Goal: Task Accomplishment & Management: Complete application form

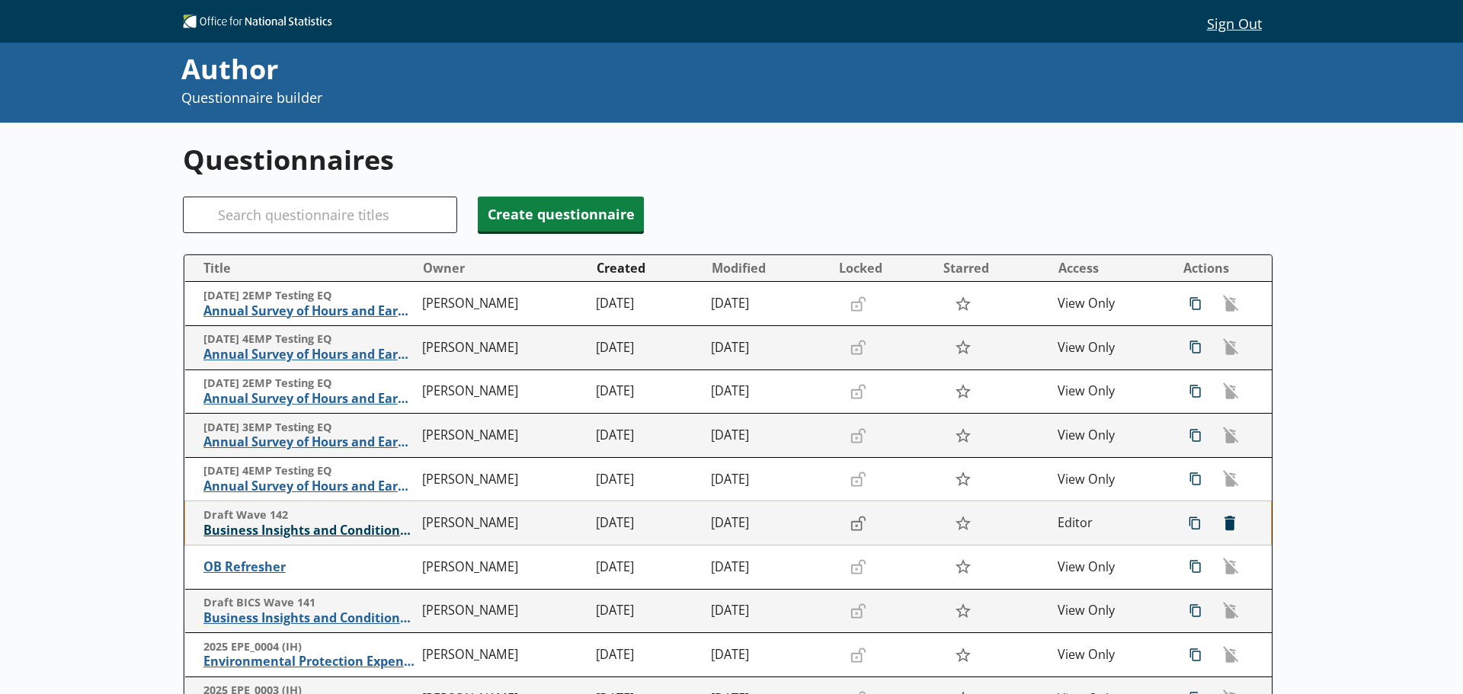
click at [353, 529] on span "Business Insights and Conditions Survey (BICS)" at bounding box center [309, 531] width 212 height 16
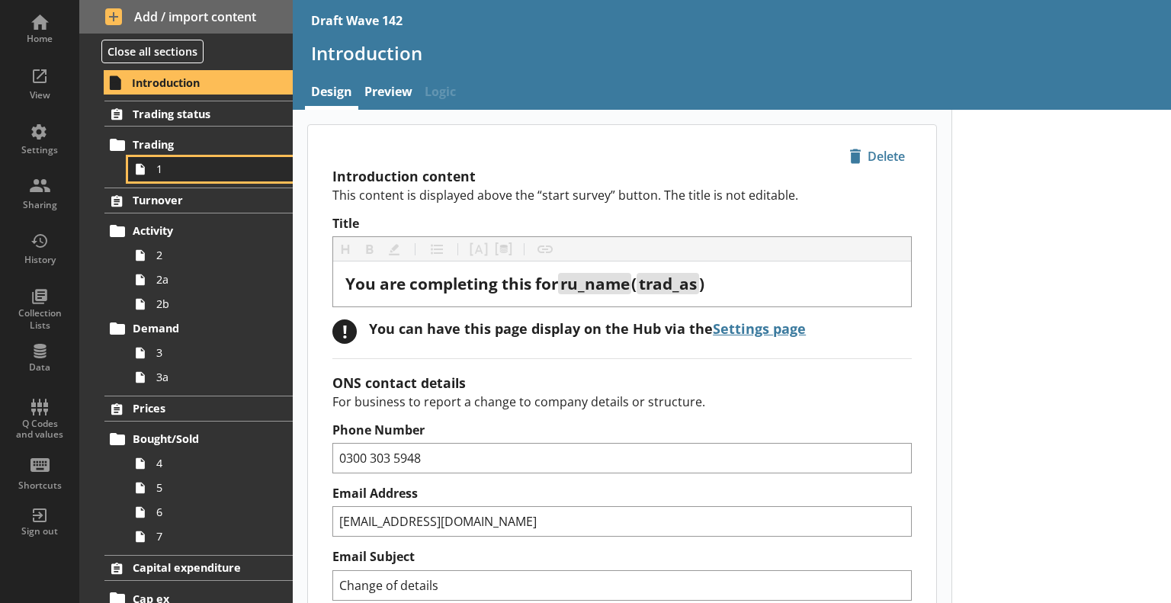
click at [209, 162] on span "1" at bounding box center [213, 169] width 115 height 14
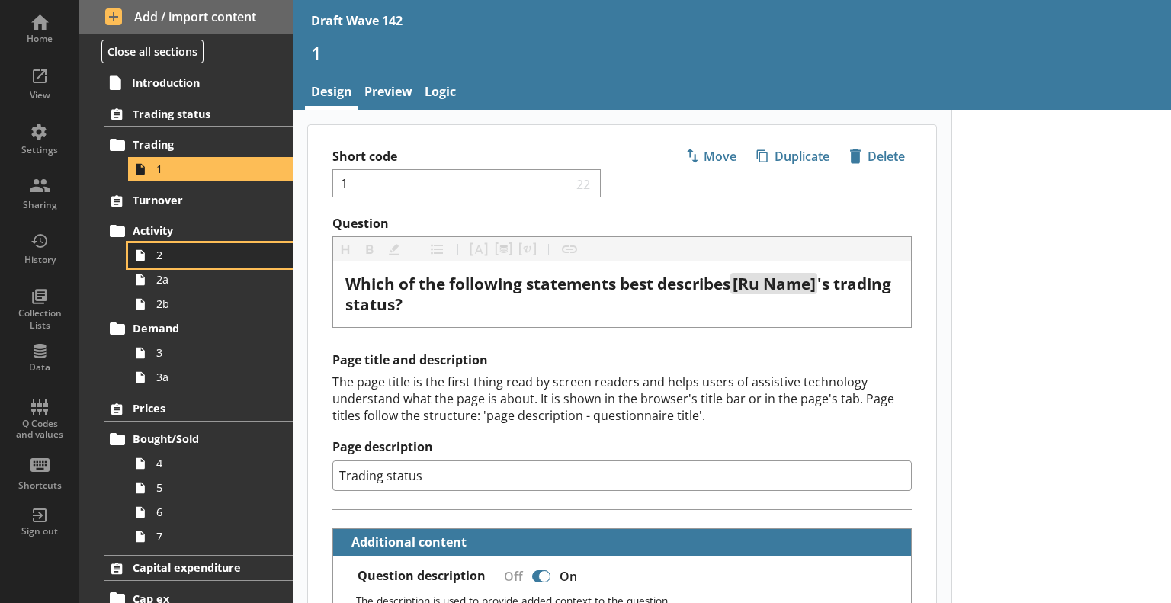
click at [218, 249] on span "2" at bounding box center [213, 255] width 115 height 14
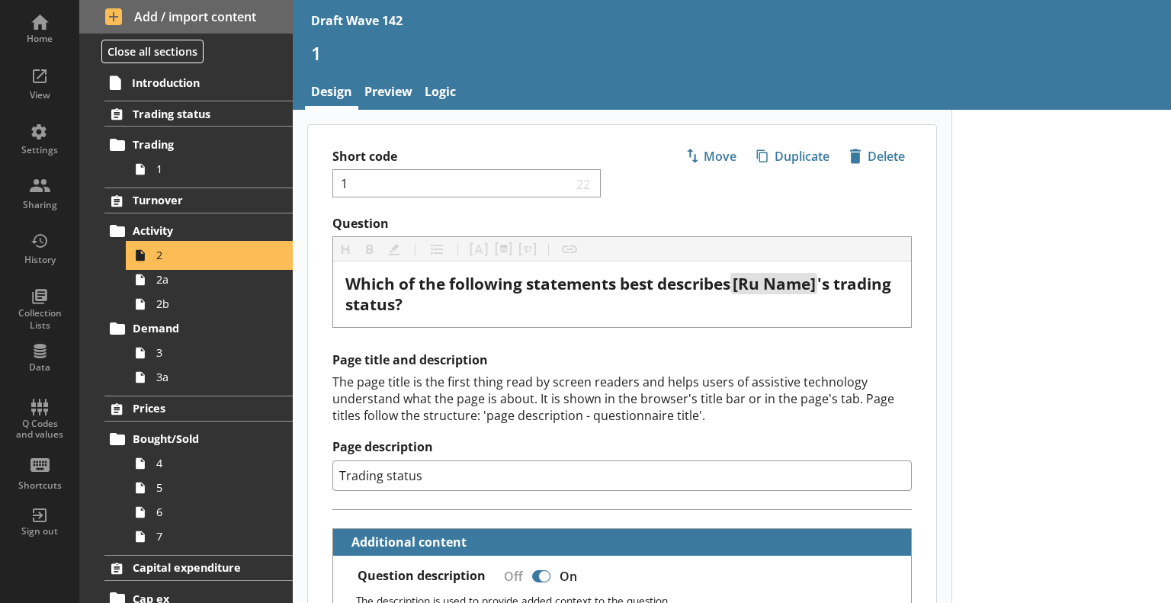
type textarea "x"
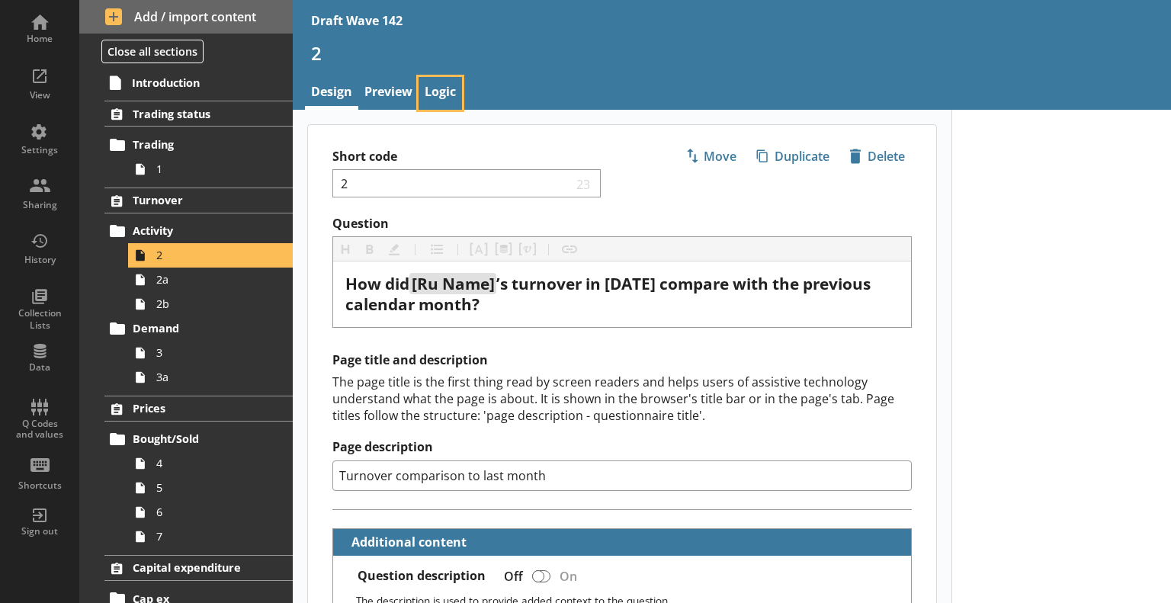
click at [452, 94] on link "Logic" at bounding box center [439, 93] width 43 height 33
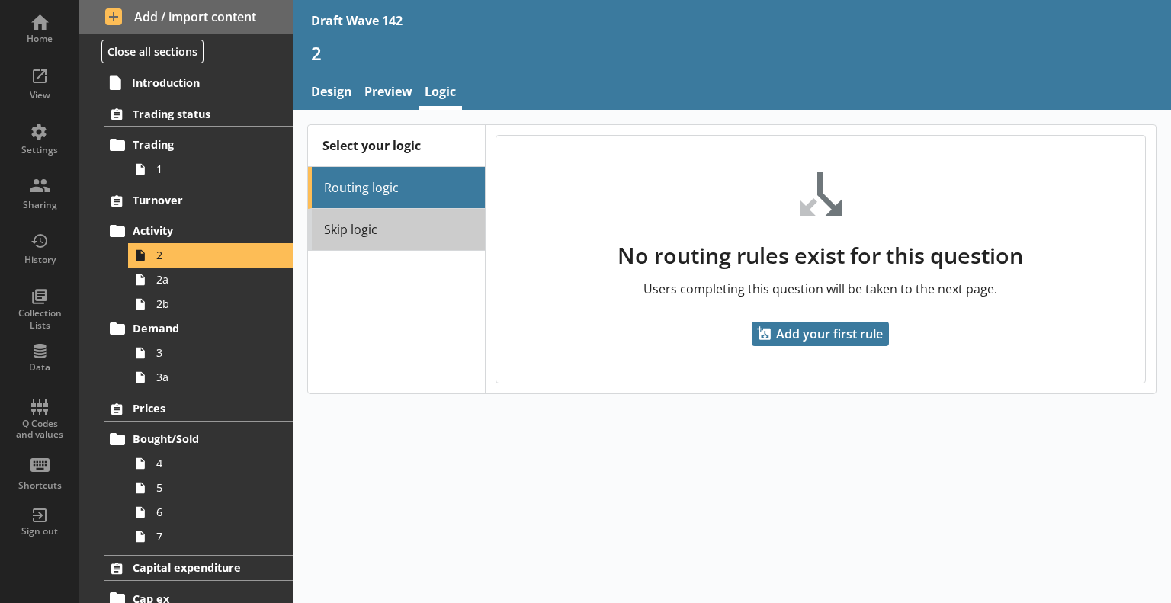
click at [439, 220] on link "Skip logic" at bounding box center [396, 230] width 177 height 42
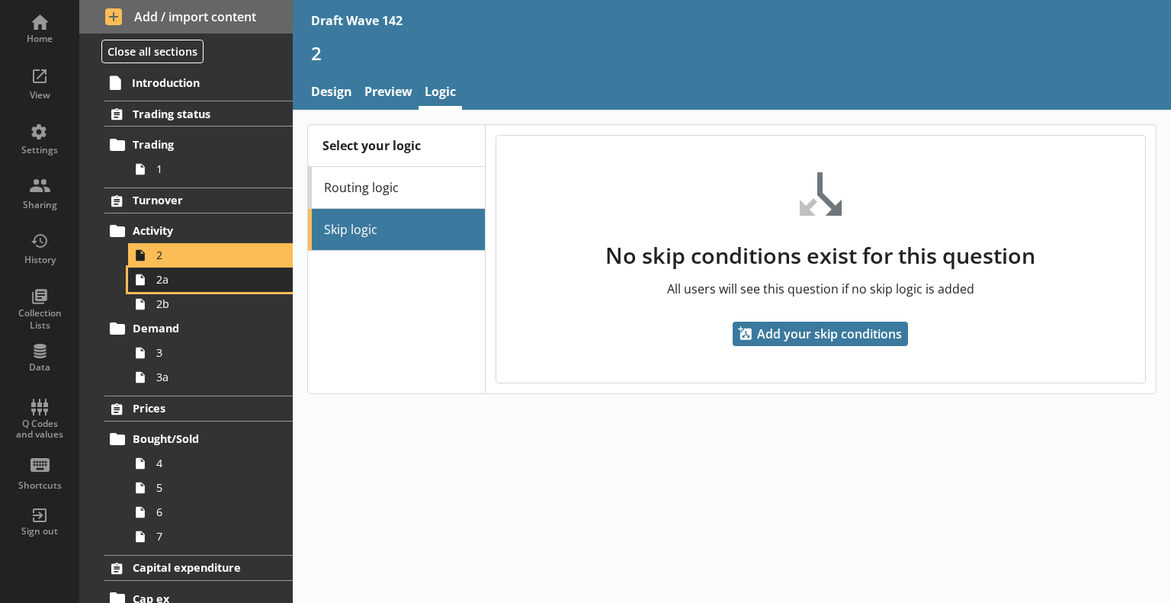
click at [200, 277] on span "2a" at bounding box center [213, 279] width 115 height 14
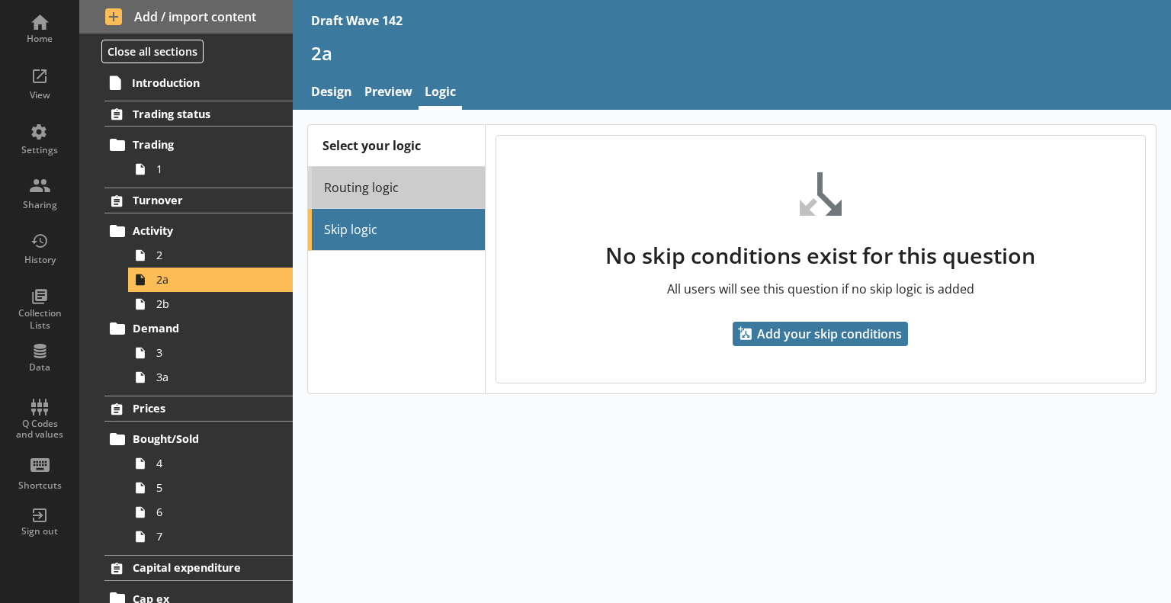
click at [431, 185] on link "Routing logic" at bounding box center [396, 188] width 177 height 42
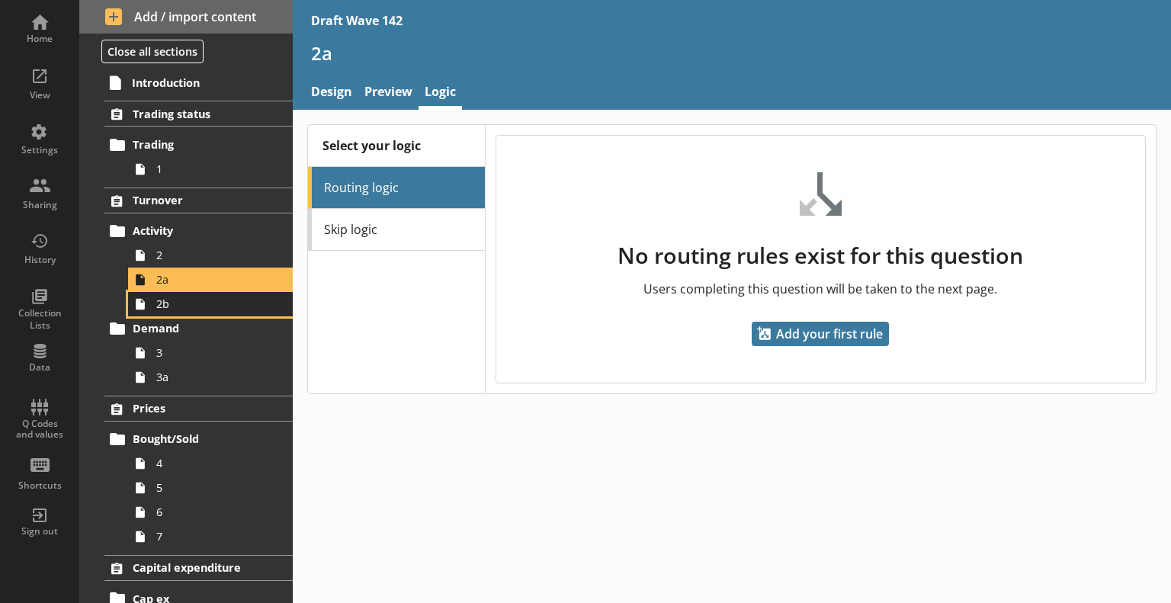
click at [220, 306] on span "2b" at bounding box center [213, 303] width 115 height 14
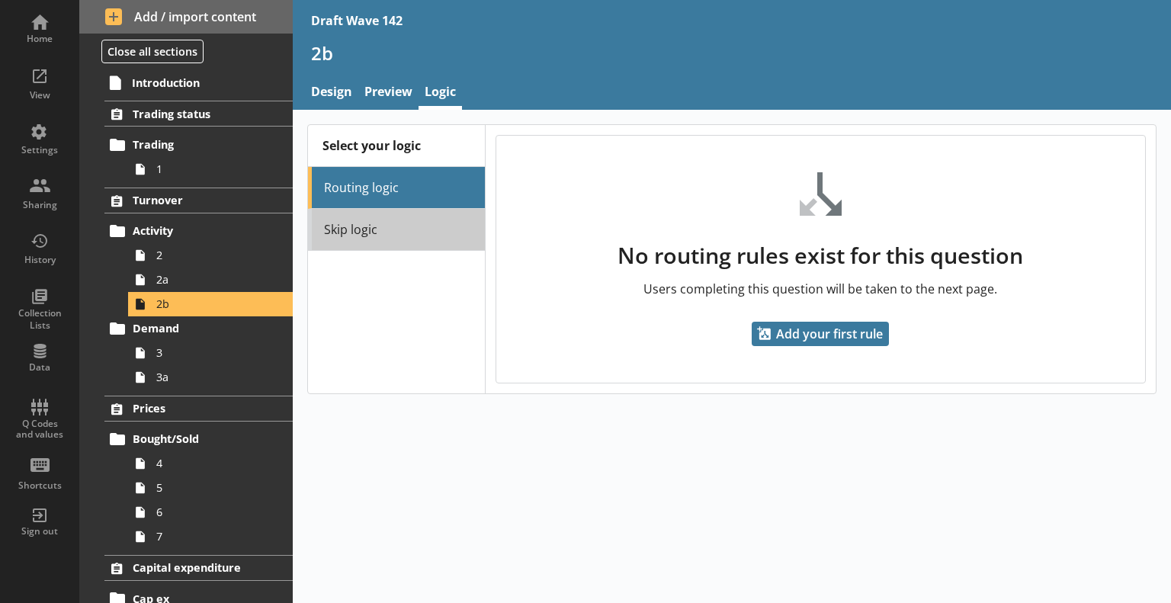
click at [344, 234] on link "Skip logic" at bounding box center [396, 230] width 177 height 42
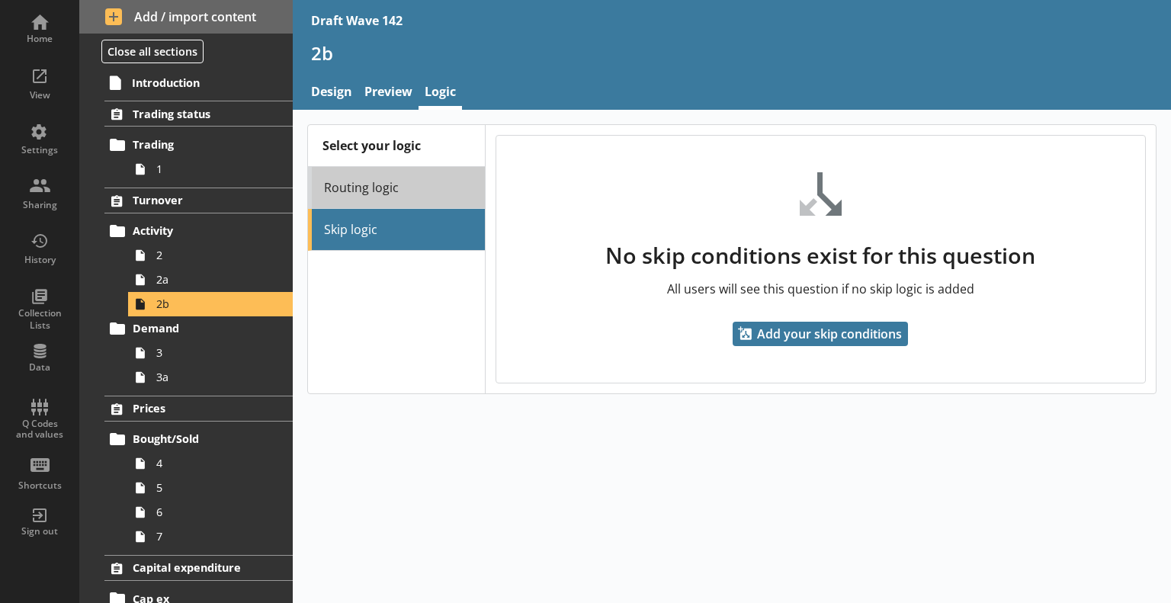
click at [356, 181] on link "Routing logic" at bounding box center [396, 188] width 177 height 42
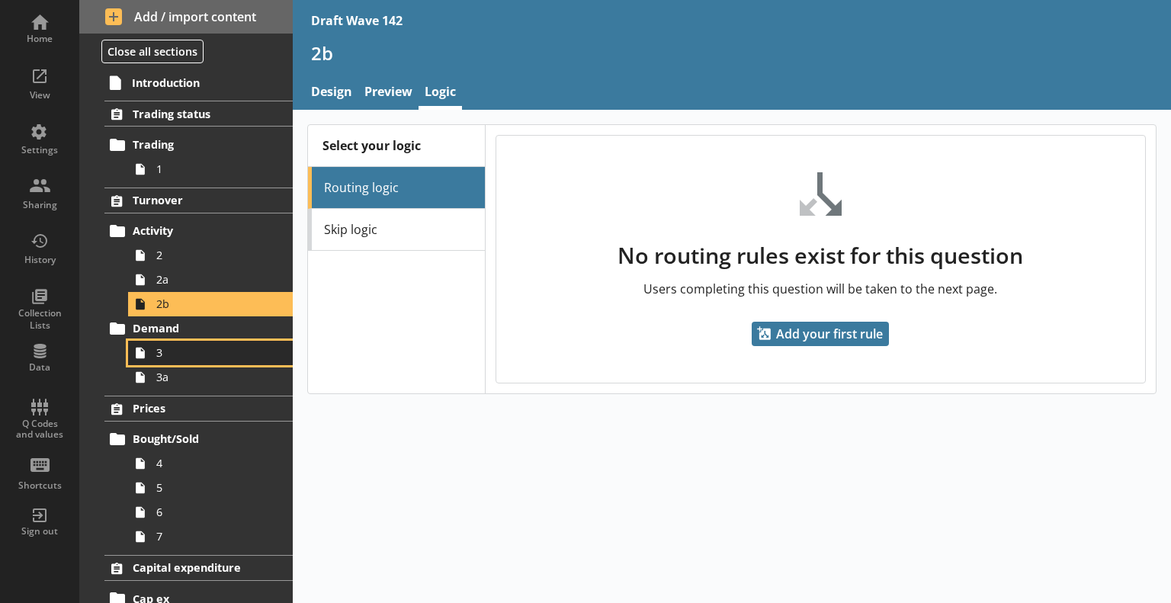
click at [189, 350] on span "3" at bounding box center [213, 352] width 115 height 14
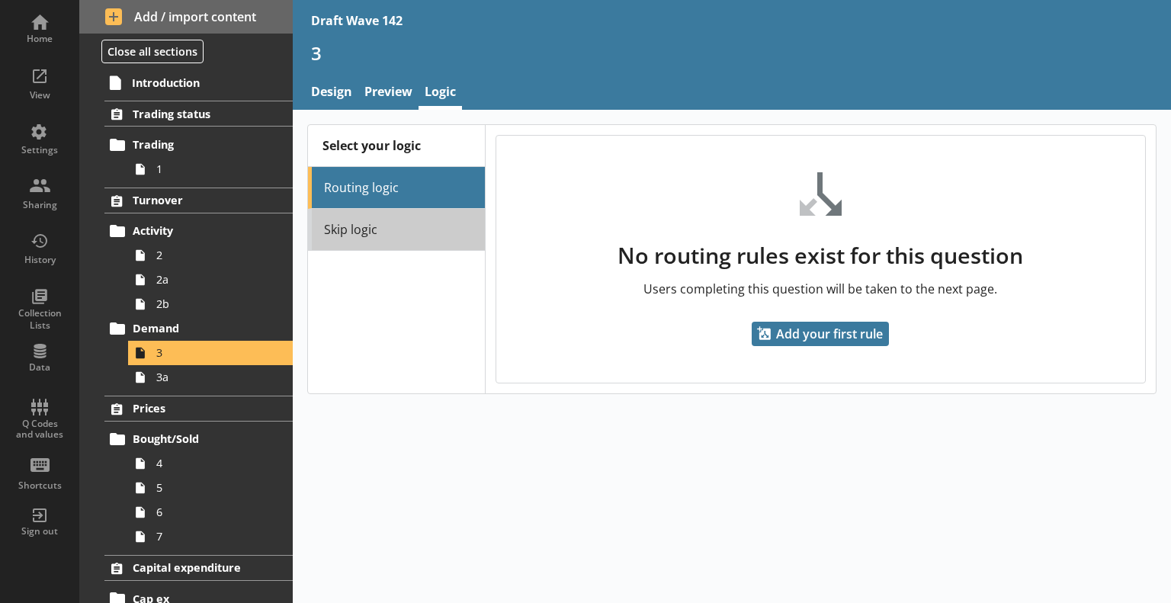
click at [396, 228] on link "Skip logic" at bounding box center [396, 230] width 177 height 42
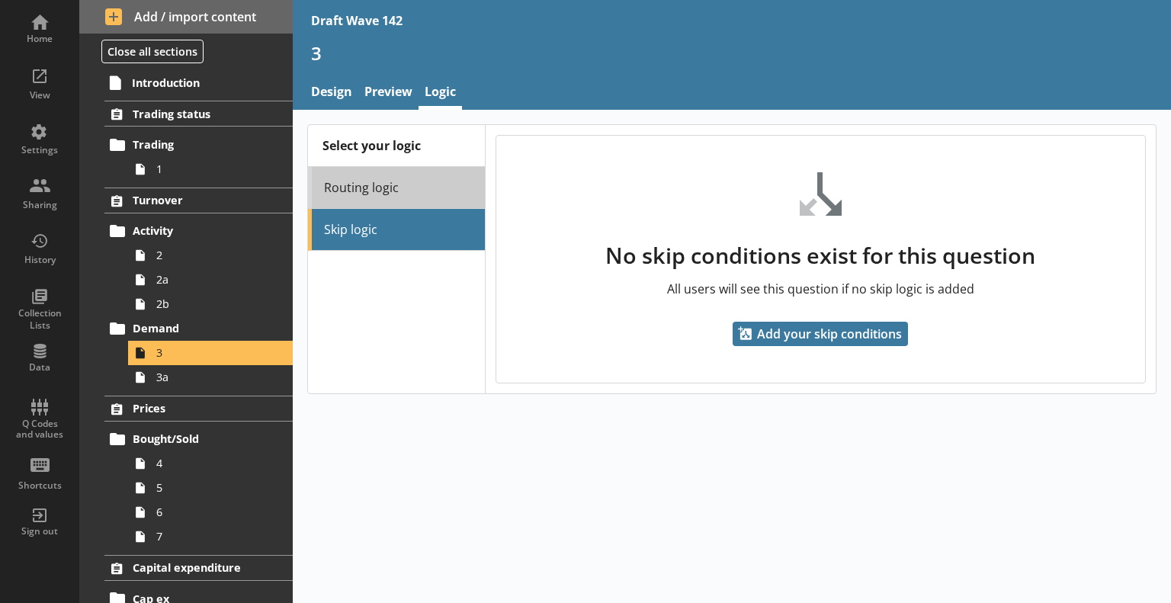
click at [395, 175] on link "Routing logic" at bounding box center [396, 188] width 177 height 42
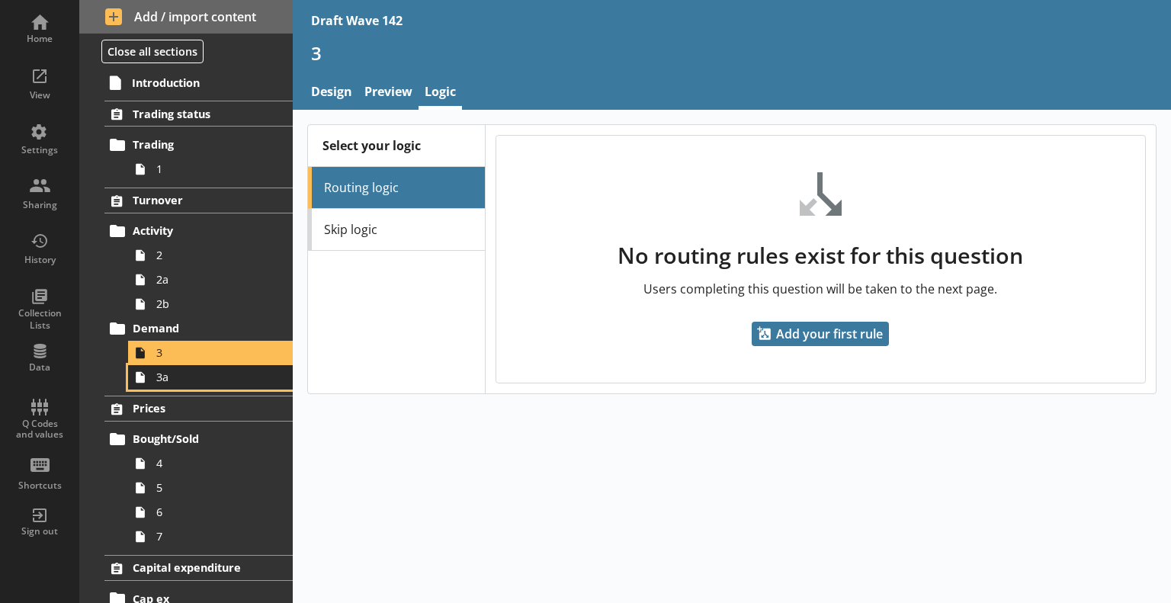
click at [213, 377] on span "3a" at bounding box center [213, 377] width 115 height 14
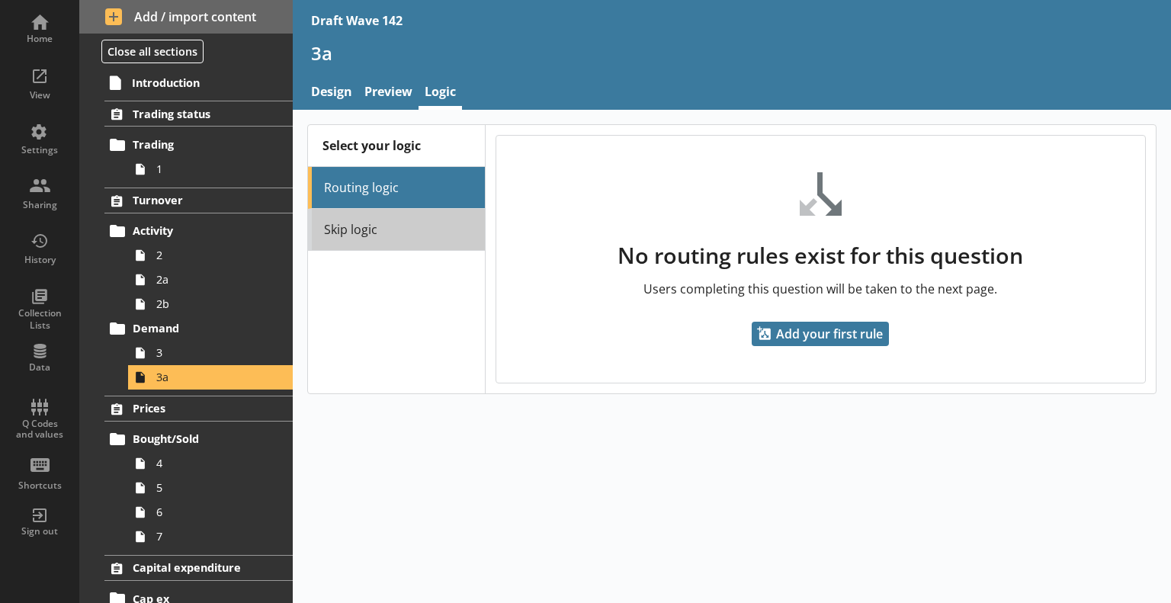
click at [375, 228] on link "Skip logic" at bounding box center [396, 230] width 177 height 42
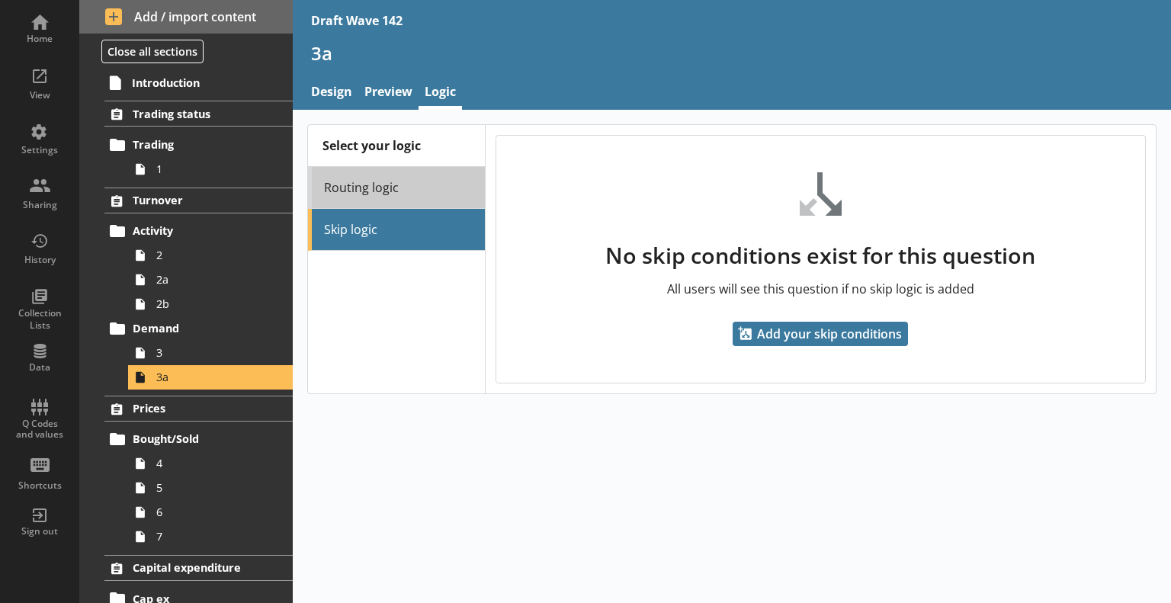
click at [378, 198] on link "Routing logic" at bounding box center [396, 188] width 177 height 42
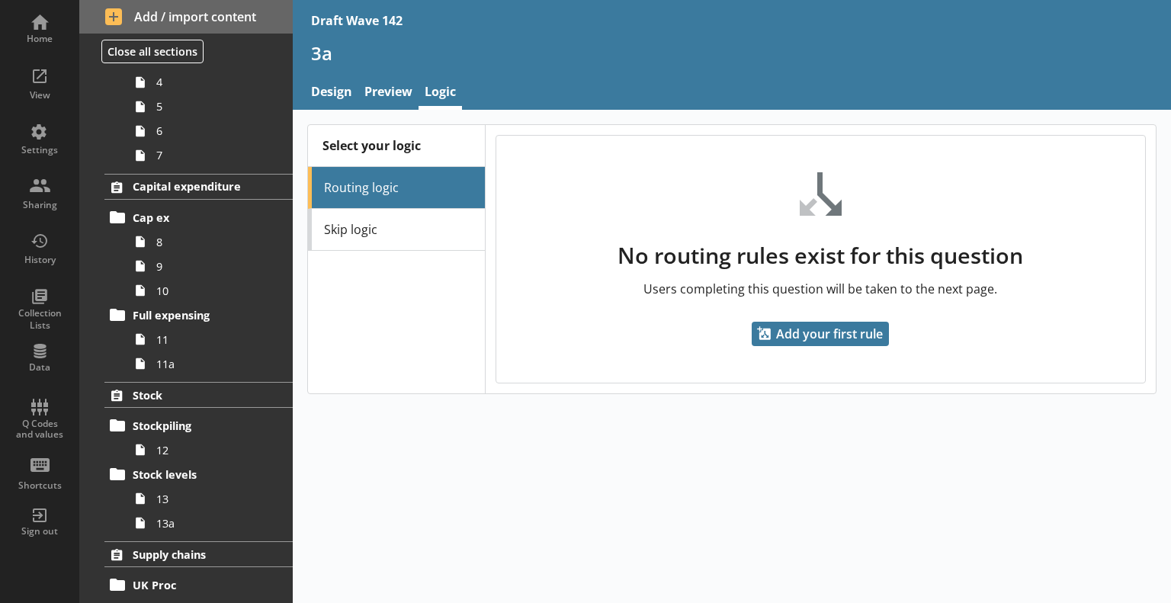
scroll to position [305, 0]
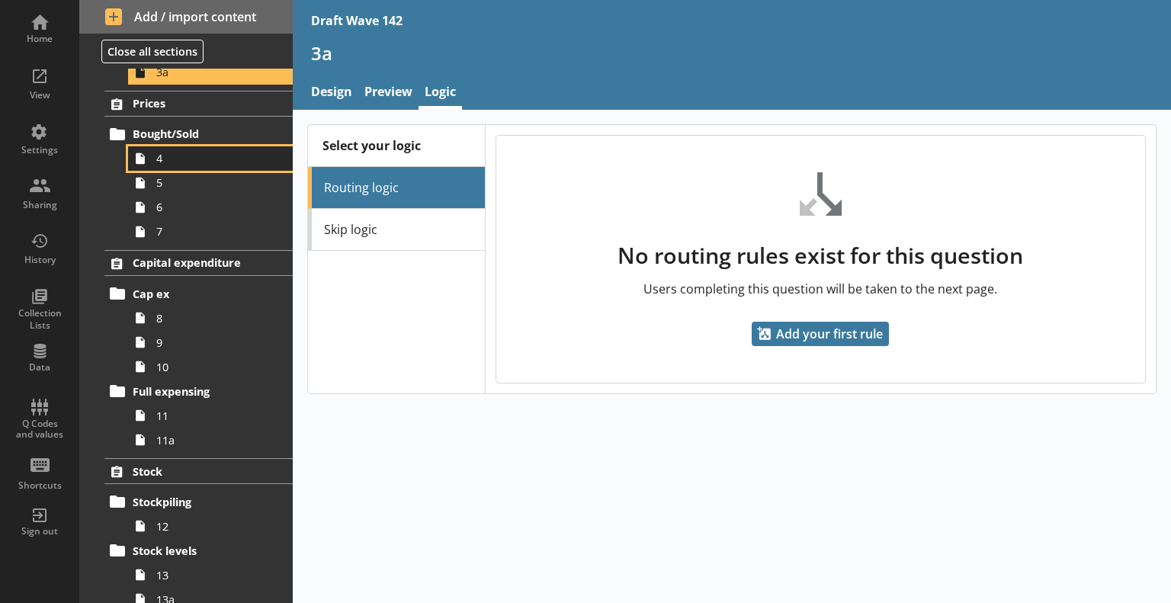
click at [210, 162] on span "4" at bounding box center [213, 158] width 115 height 14
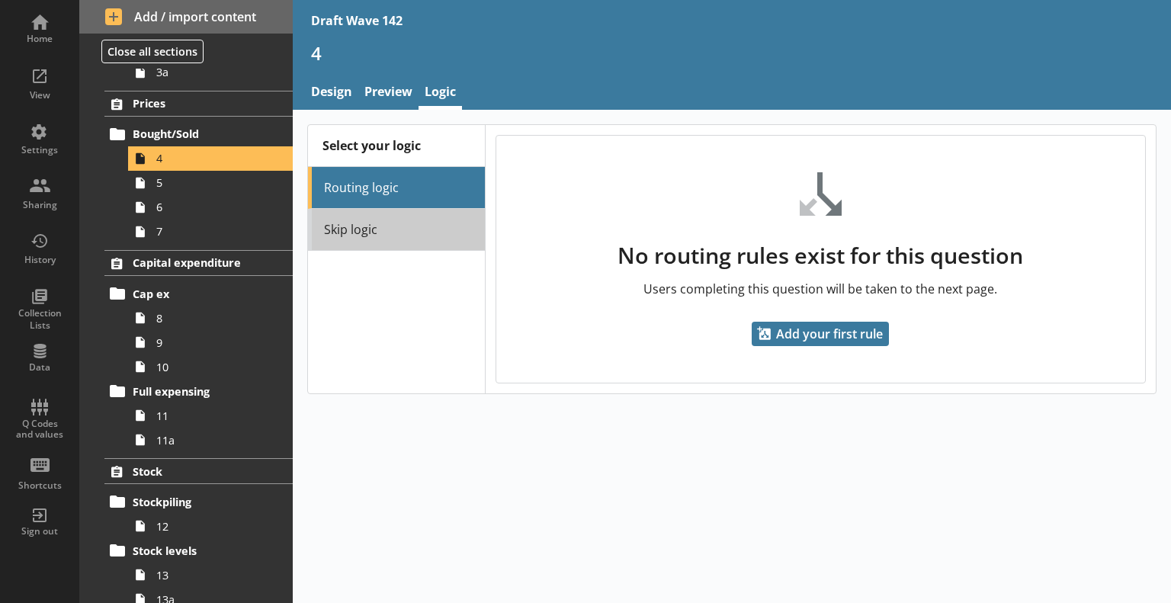
click at [368, 222] on link "Skip logic" at bounding box center [396, 230] width 177 height 42
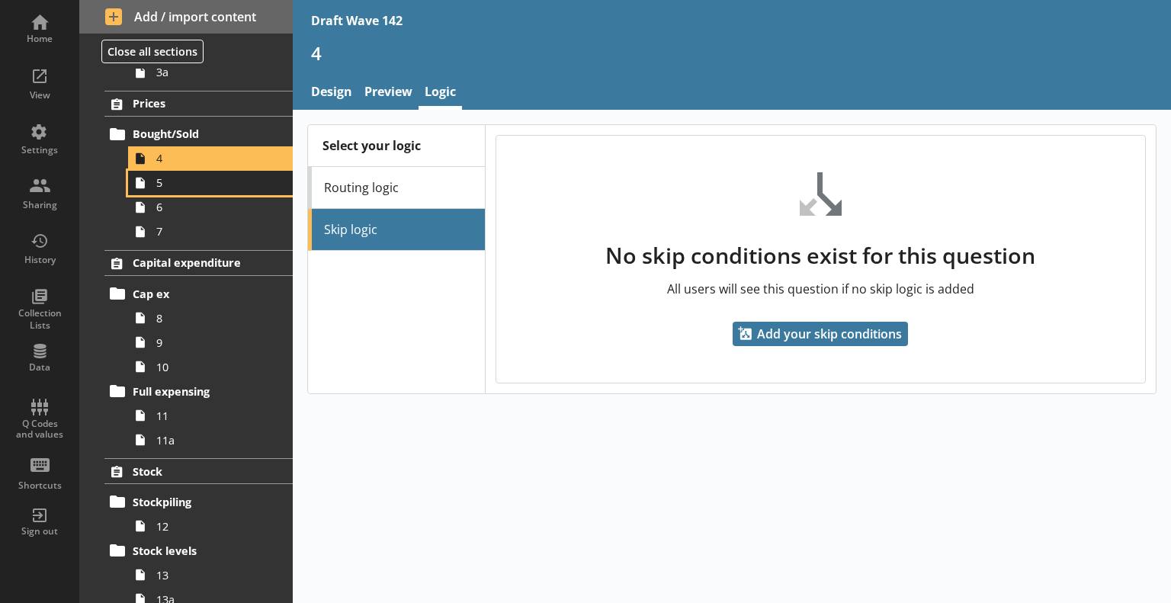
click at [194, 190] on link "5" at bounding box center [210, 183] width 165 height 24
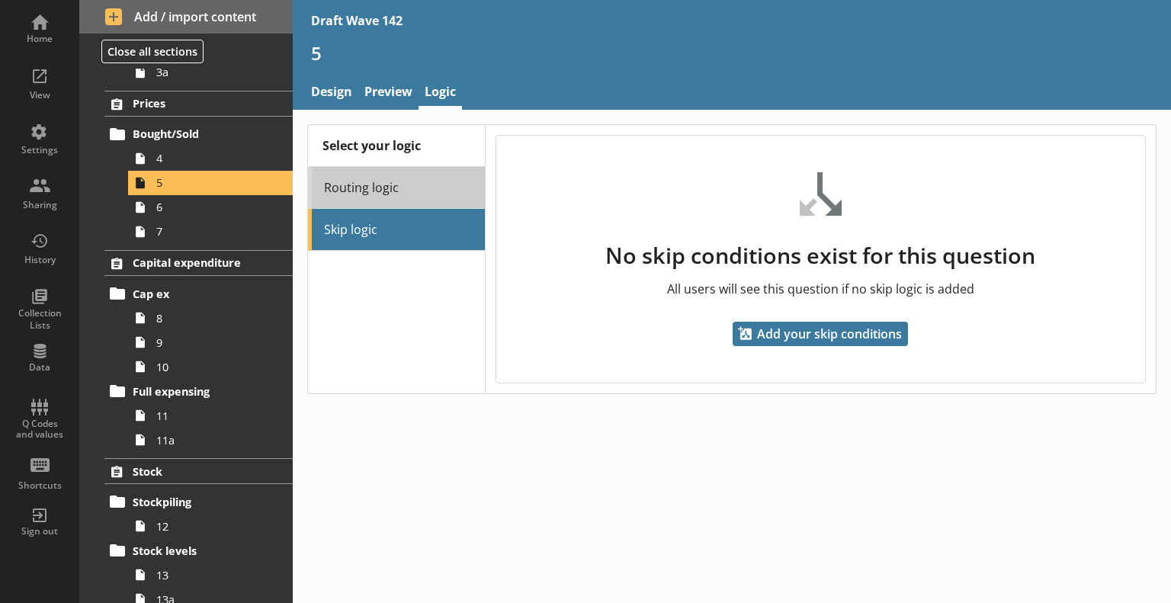
click at [338, 197] on link "Routing logic" at bounding box center [396, 188] width 177 height 42
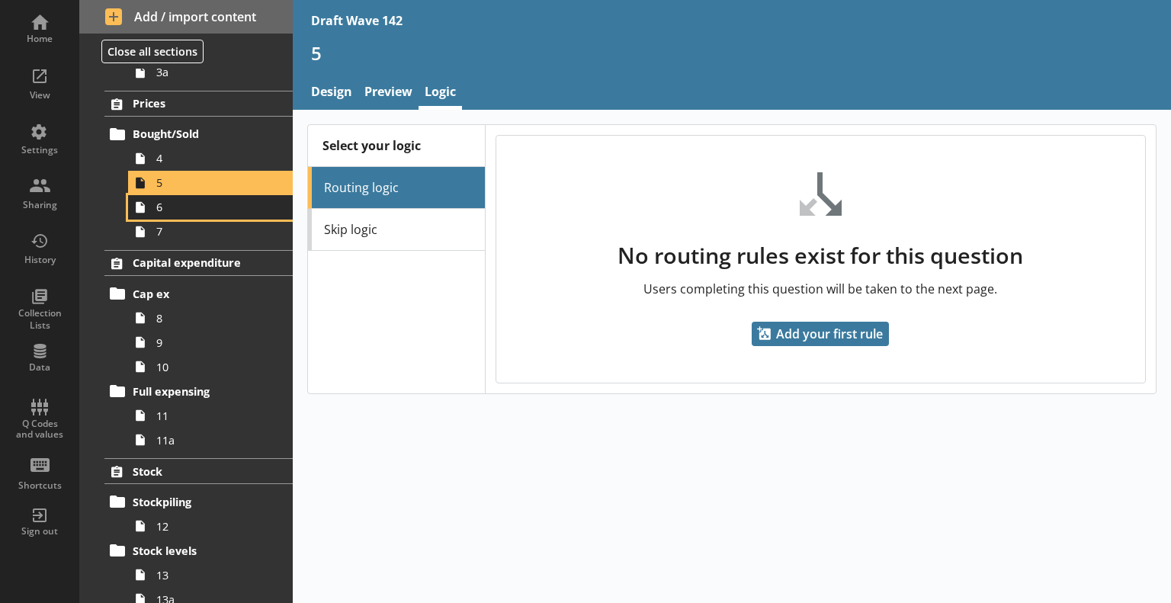
click at [241, 207] on span "6" at bounding box center [213, 207] width 115 height 14
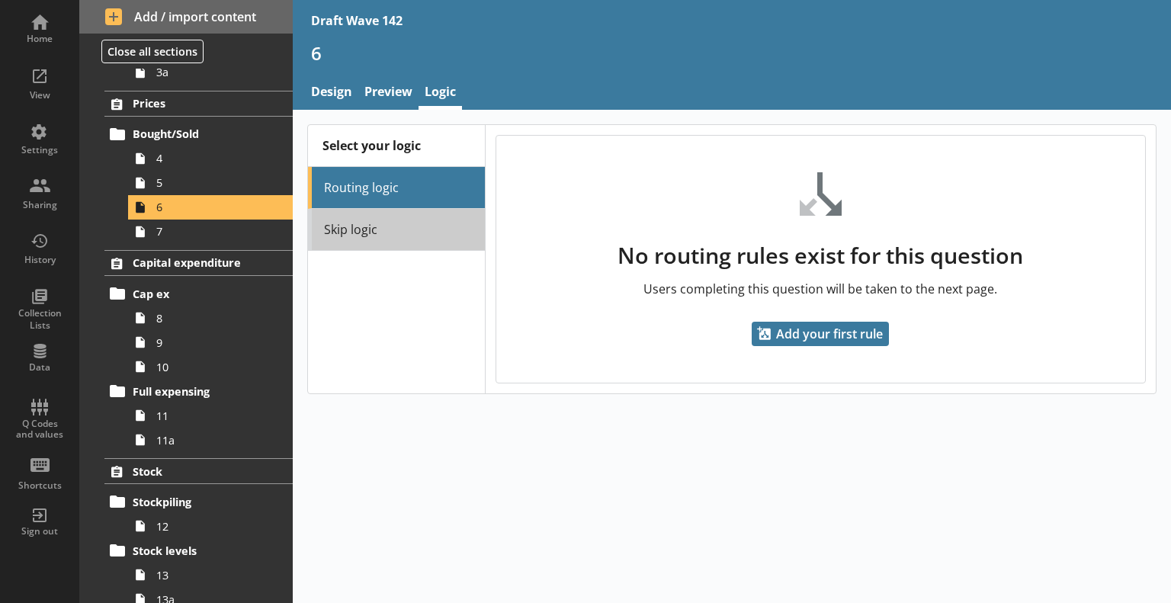
click at [348, 214] on link "Skip logic" at bounding box center [396, 230] width 177 height 42
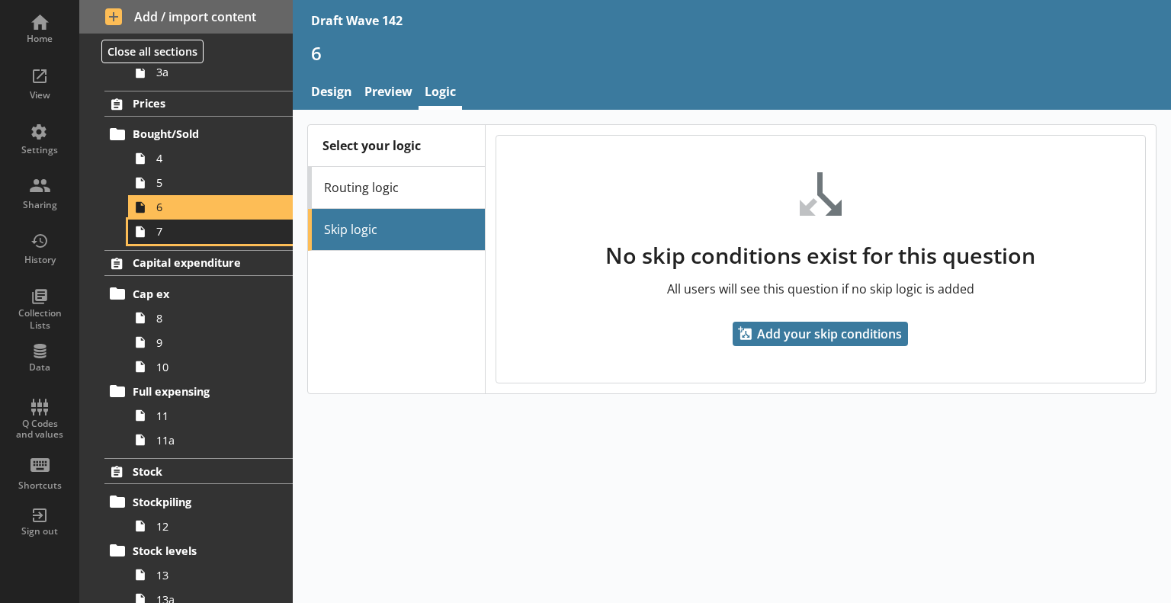
click at [236, 231] on span "7" at bounding box center [213, 231] width 115 height 14
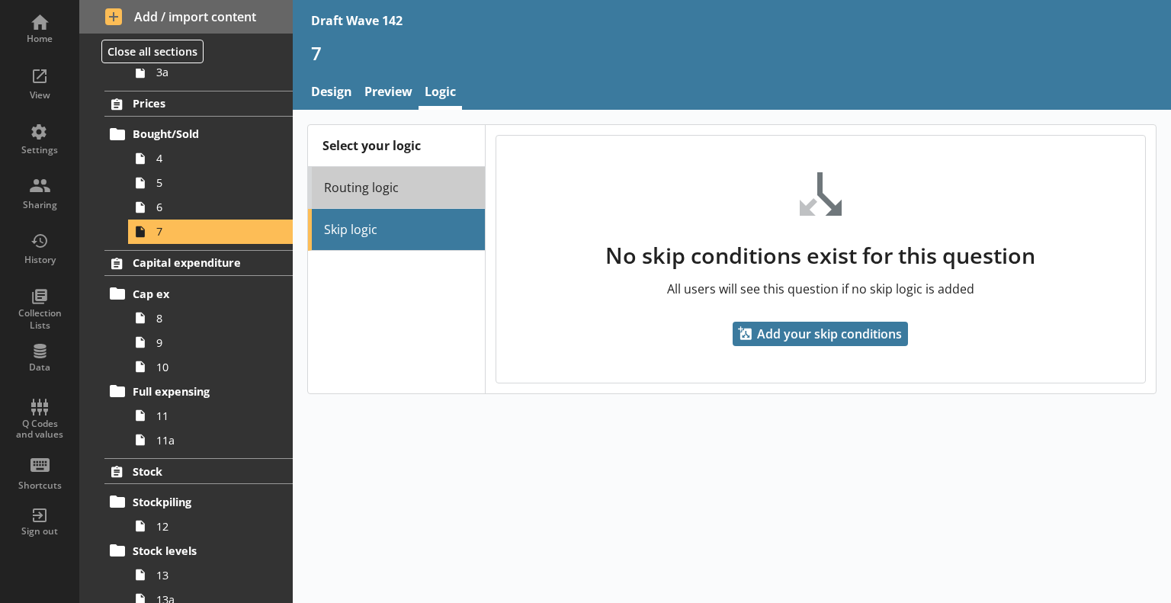
click at [341, 197] on link "Routing logic" at bounding box center [396, 188] width 177 height 42
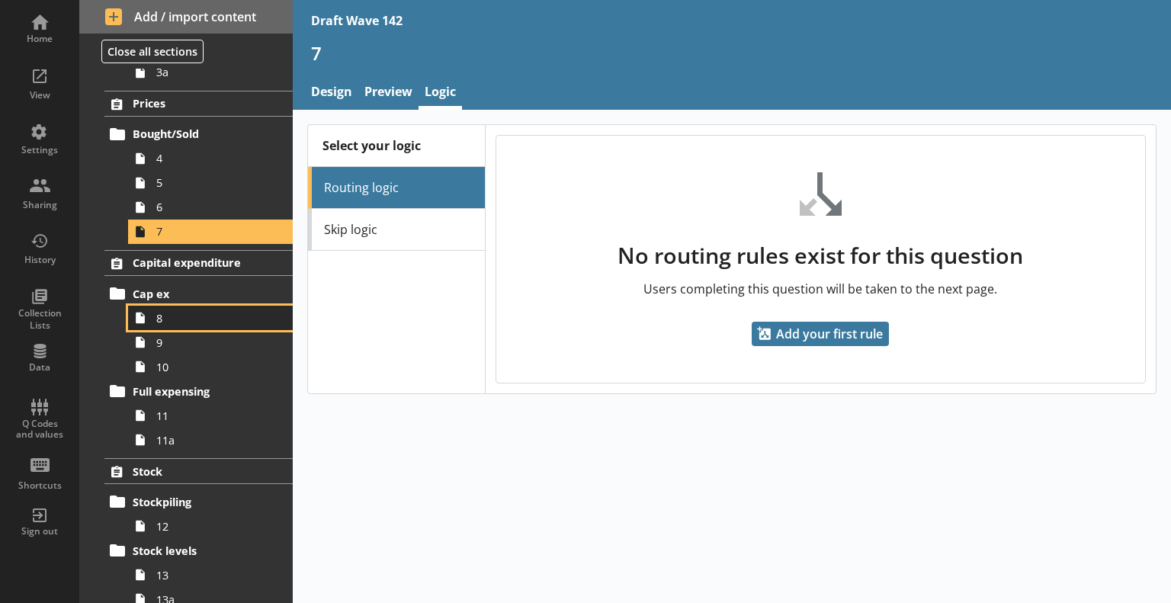
click at [191, 313] on span "8" at bounding box center [213, 318] width 115 height 14
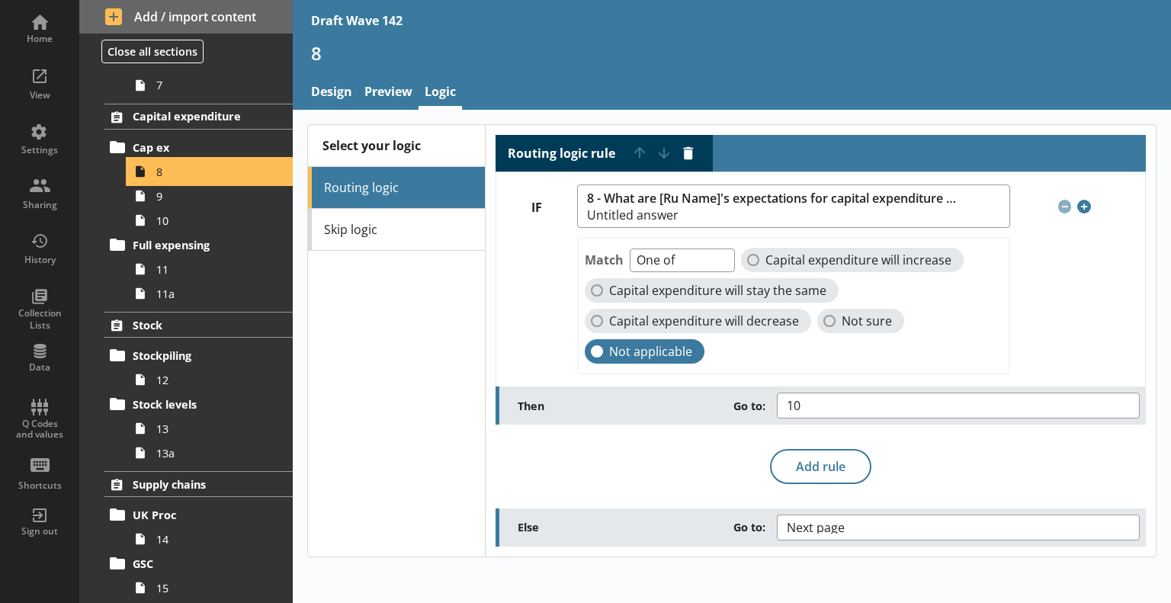
scroll to position [457, 0]
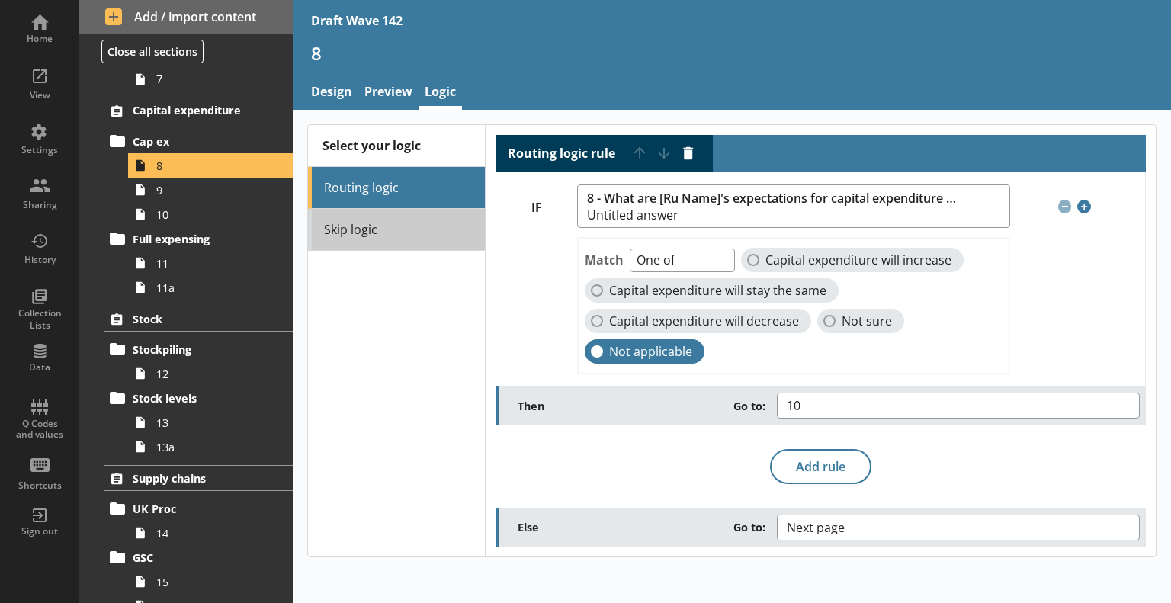
click at [384, 236] on link "Skip logic" at bounding box center [396, 230] width 177 height 42
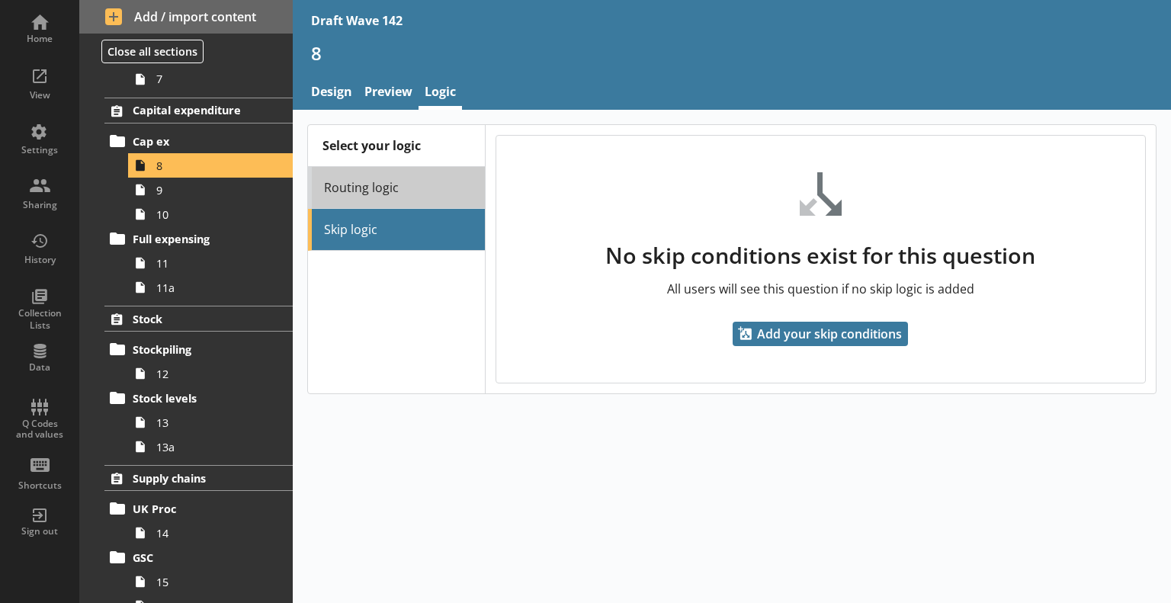
click at [375, 194] on link "Routing logic" at bounding box center [396, 188] width 177 height 42
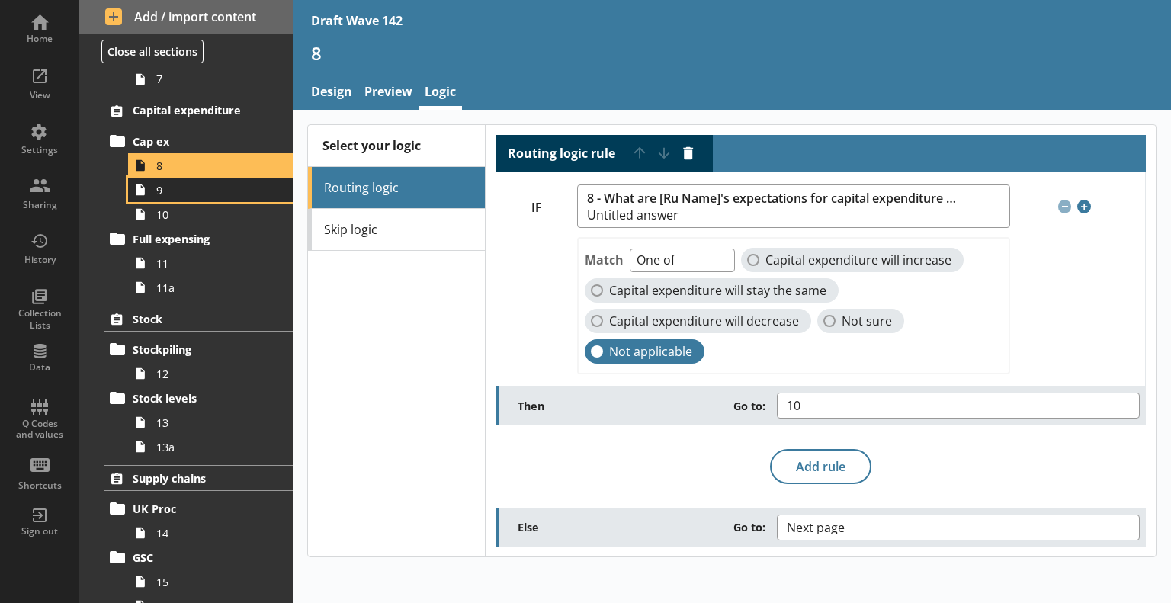
click at [189, 188] on span "9" at bounding box center [213, 190] width 115 height 14
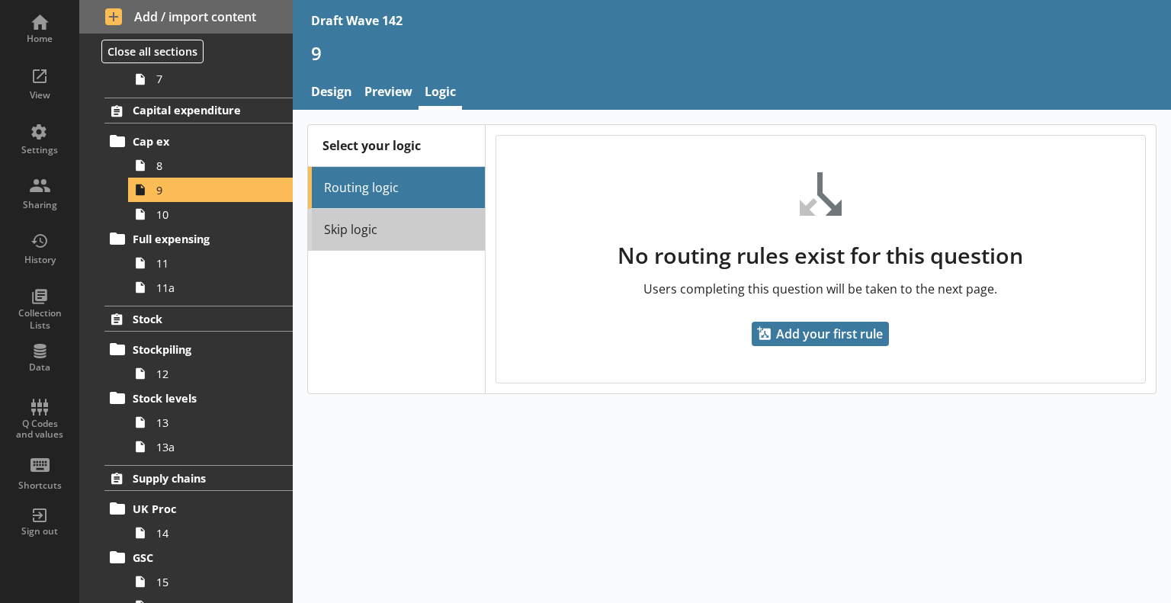
click at [361, 228] on link "Skip logic" at bounding box center [396, 230] width 177 height 42
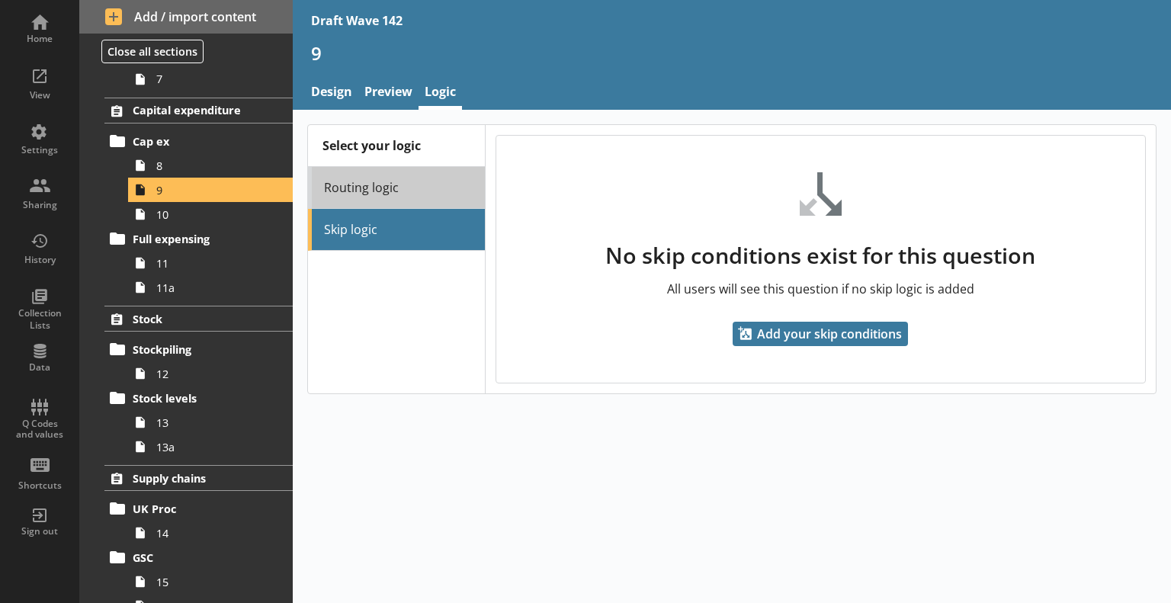
click at [348, 188] on link "Routing logic" at bounding box center [396, 188] width 177 height 42
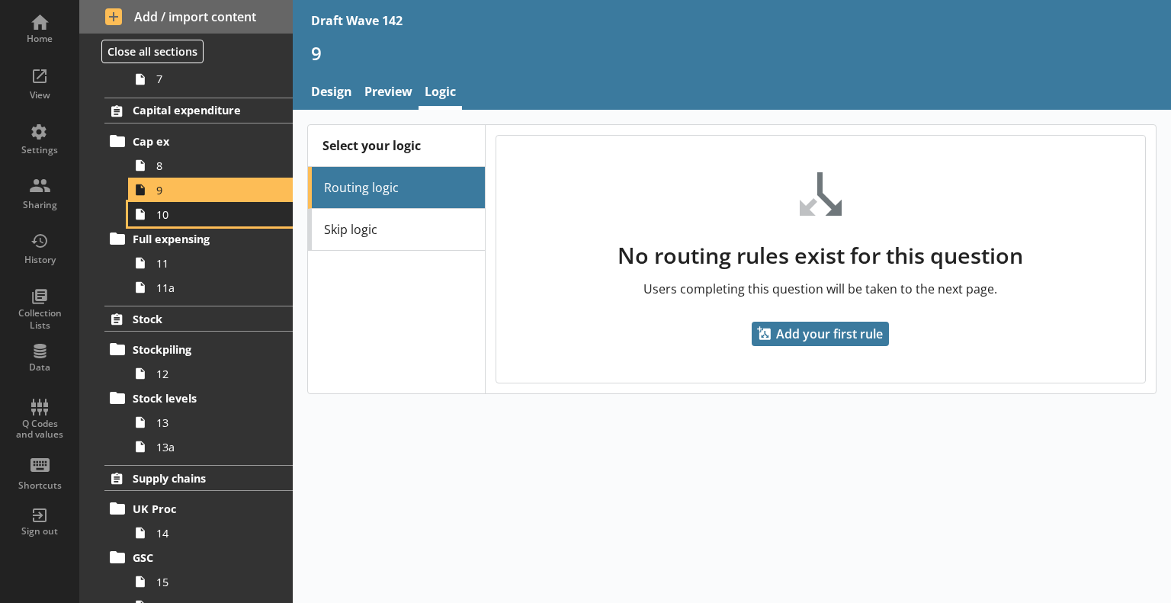
click at [213, 220] on link "10" at bounding box center [210, 214] width 165 height 24
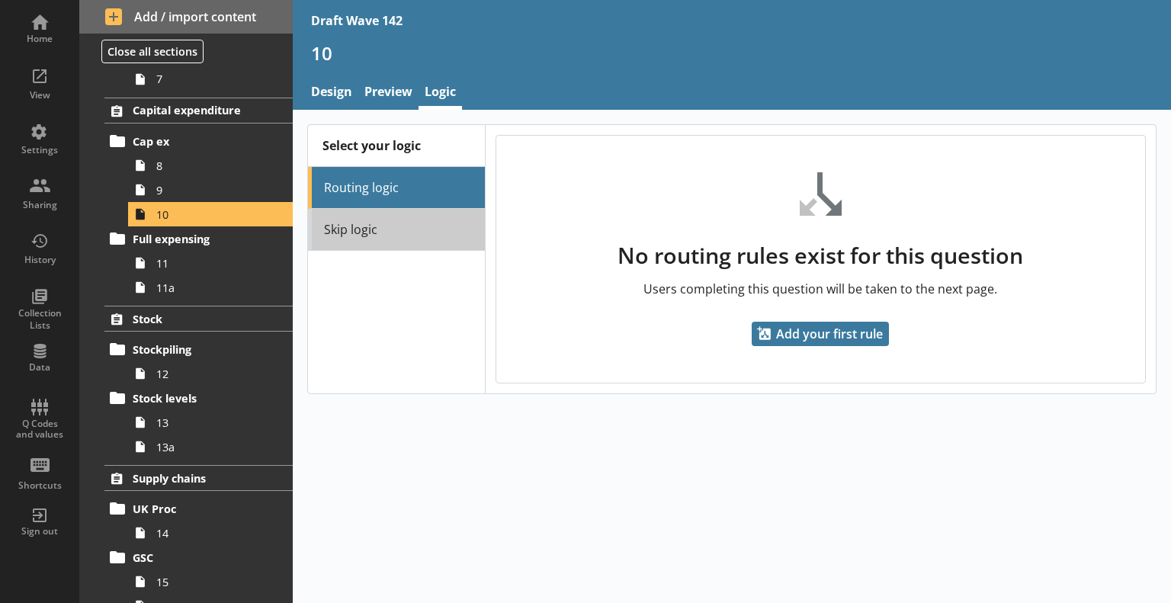
click at [341, 232] on link "Skip logic" at bounding box center [396, 230] width 177 height 42
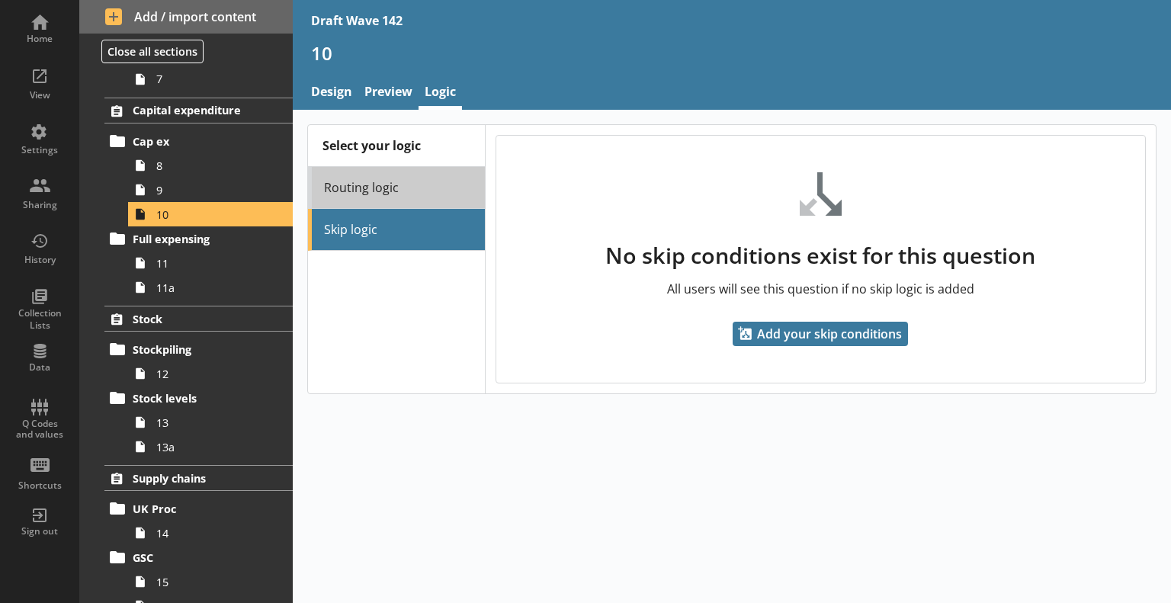
click at [344, 195] on link "Routing logic" at bounding box center [396, 188] width 177 height 42
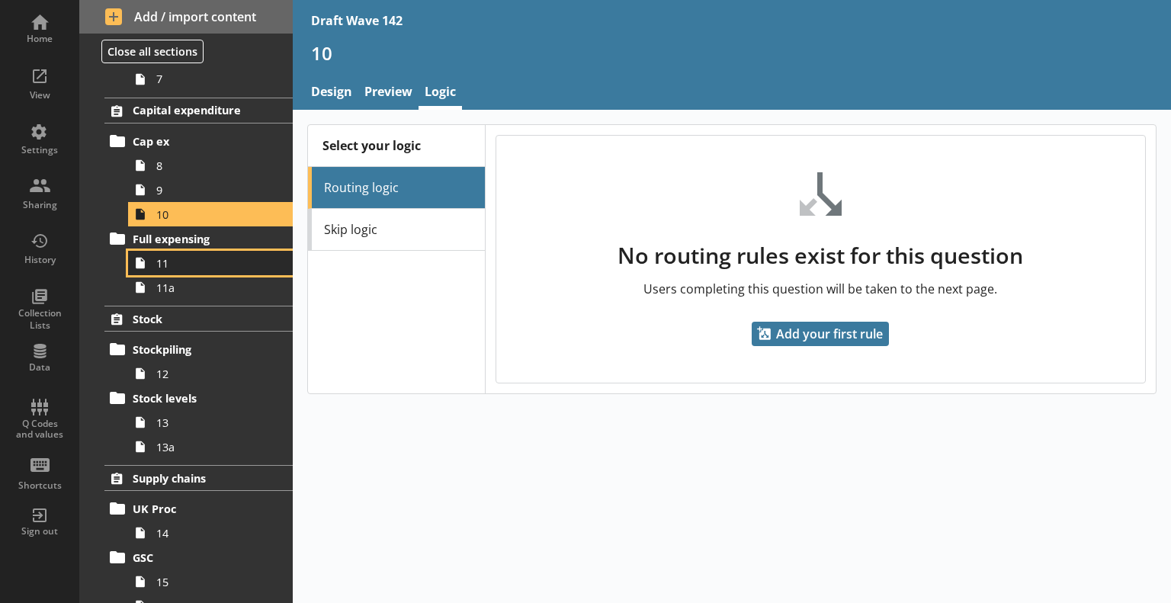
click at [222, 259] on span "11" at bounding box center [213, 263] width 115 height 14
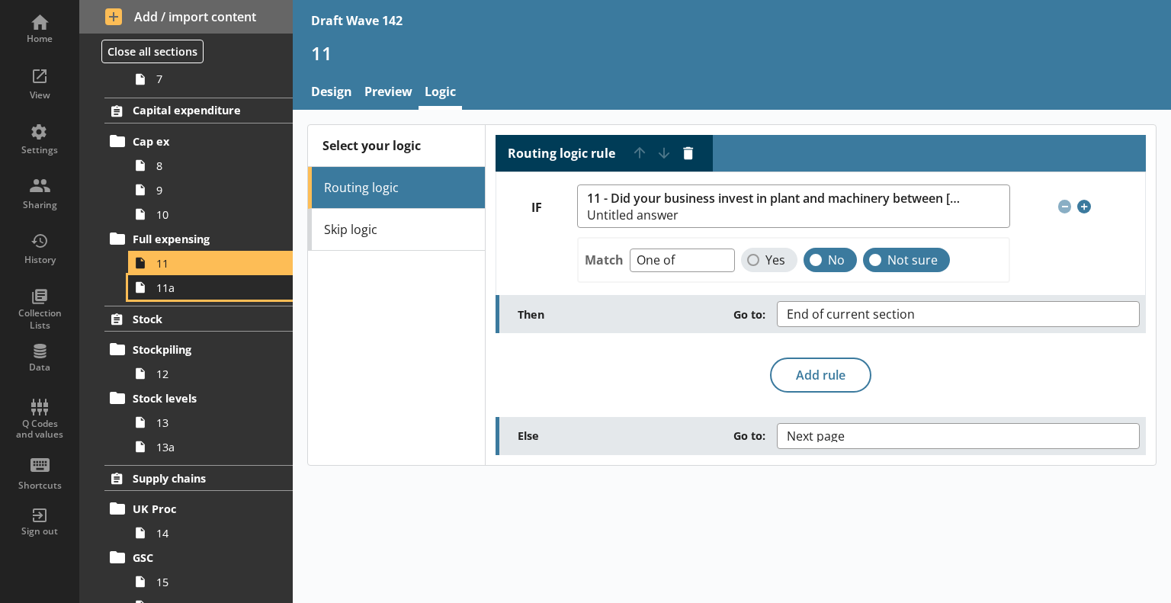
click at [206, 289] on span "11a" at bounding box center [213, 287] width 115 height 14
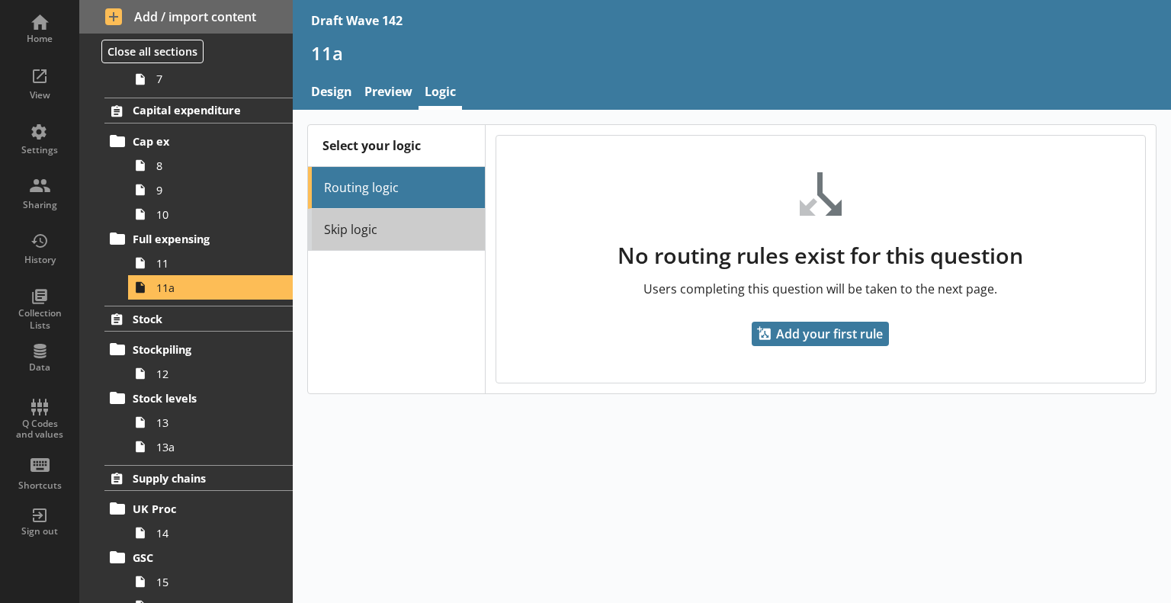
click at [346, 230] on link "Skip logic" at bounding box center [396, 230] width 177 height 42
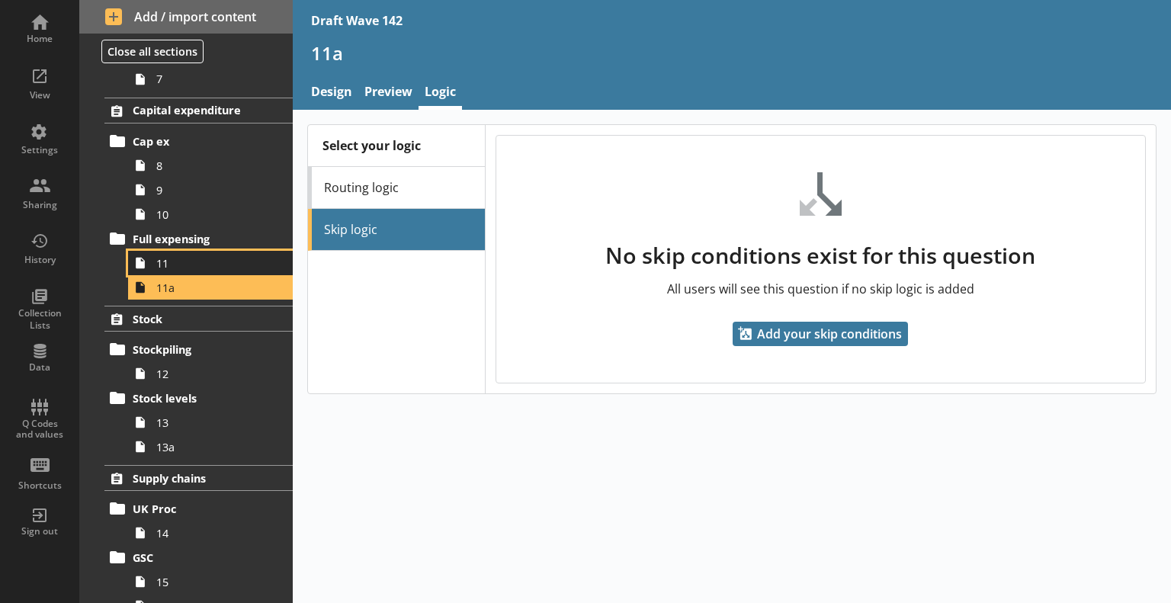
click at [190, 271] on link "11" at bounding box center [210, 263] width 165 height 24
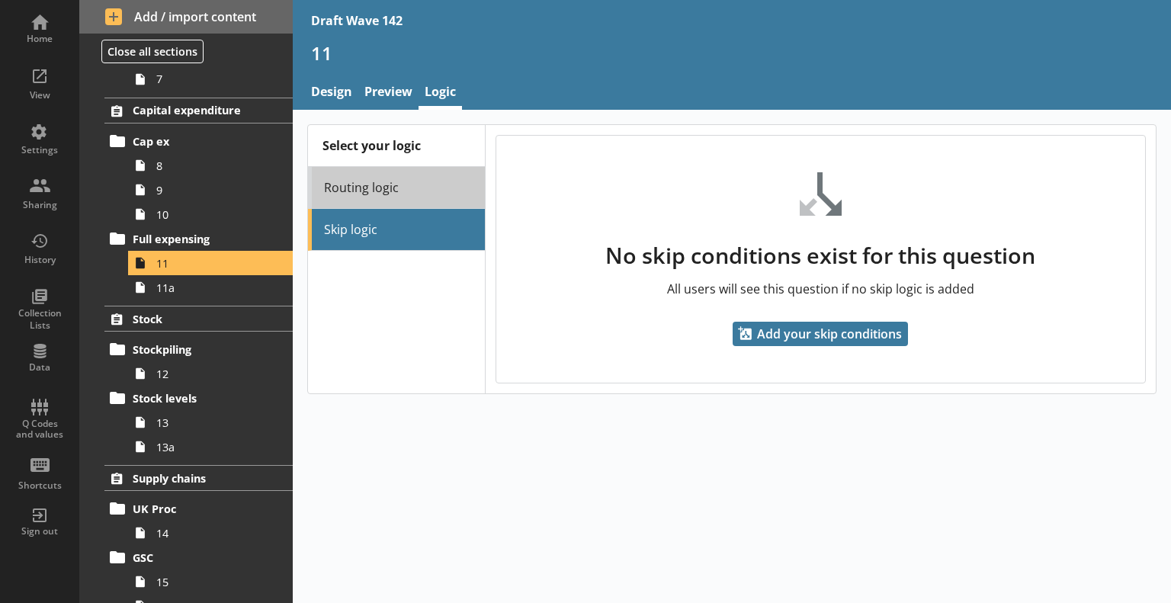
click at [350, 197] on link "Routing logic" at bounding box center [396, 188] width 177 height 42
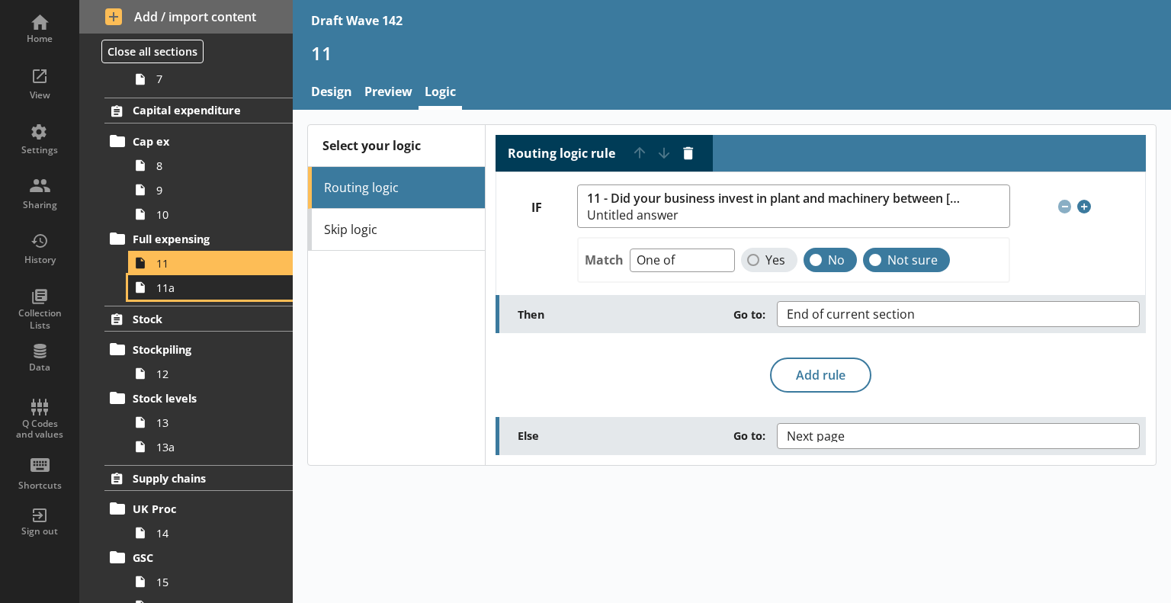
click at [201, 286] on span "11a" at bounding box center [213, 287] width 115 height 14
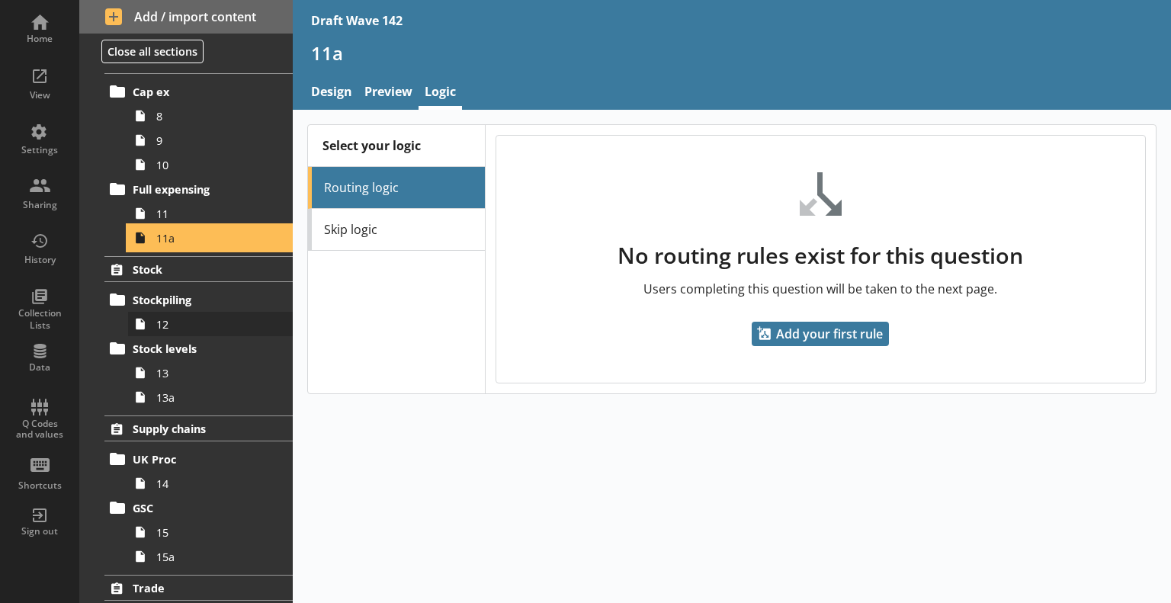
scroll to position [534, 0]
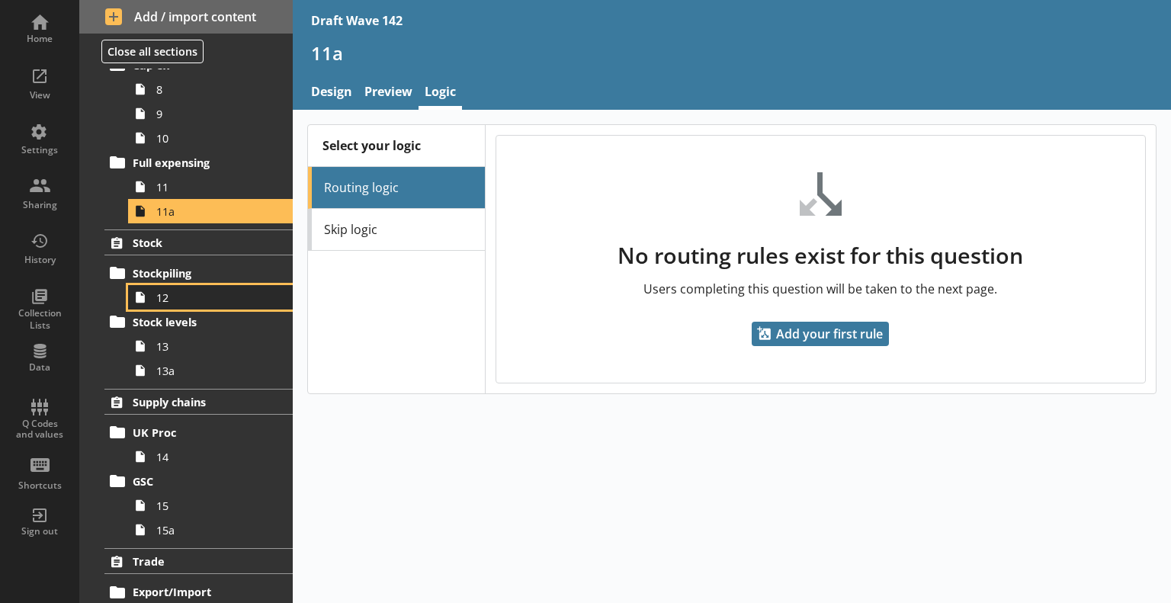
click at [178, 297] on span "12" at bounding box center [213, 297] width 115 height 14
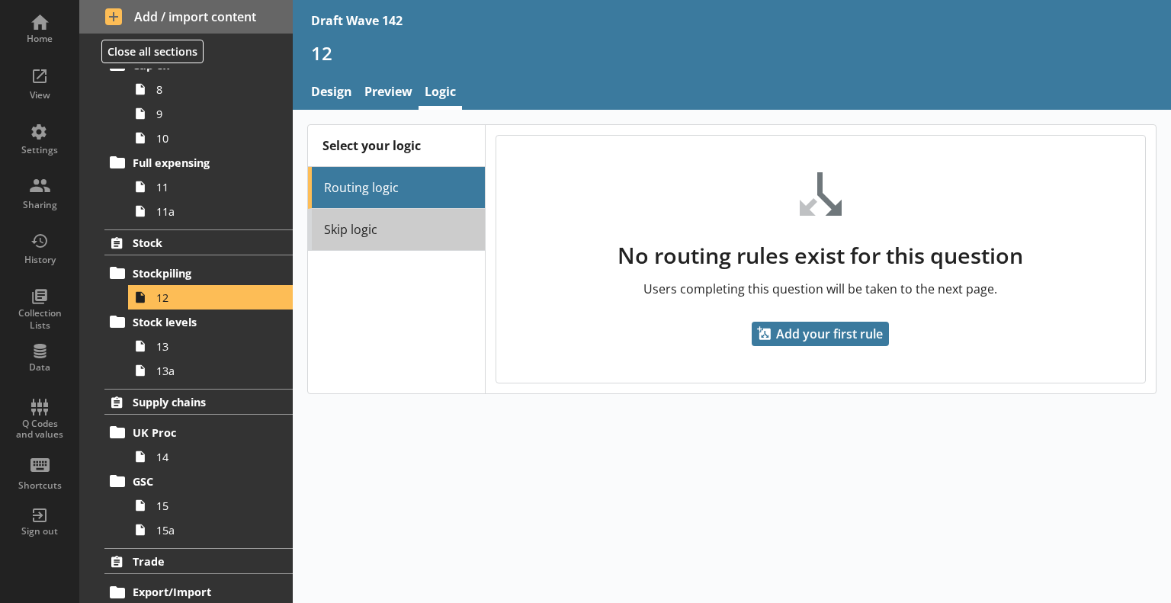
click at [357, 226] on link "Skip logic" at bounding box center [396, 230] width 177 height 42
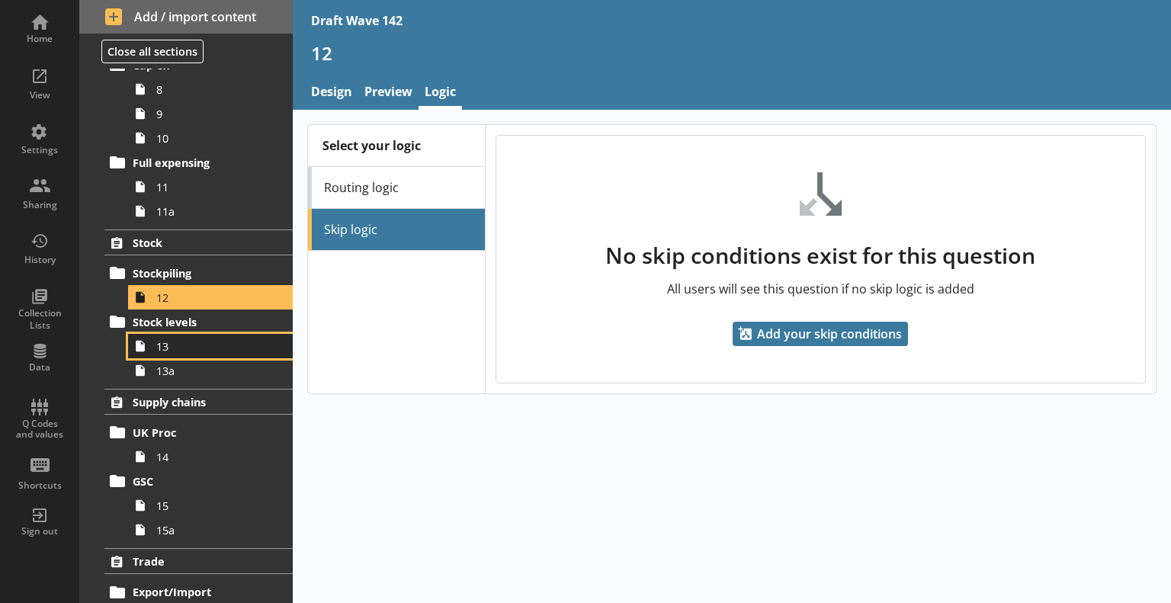
click at [192, 339] on span "13" at bounding box center [213, 346] width 115 height 14
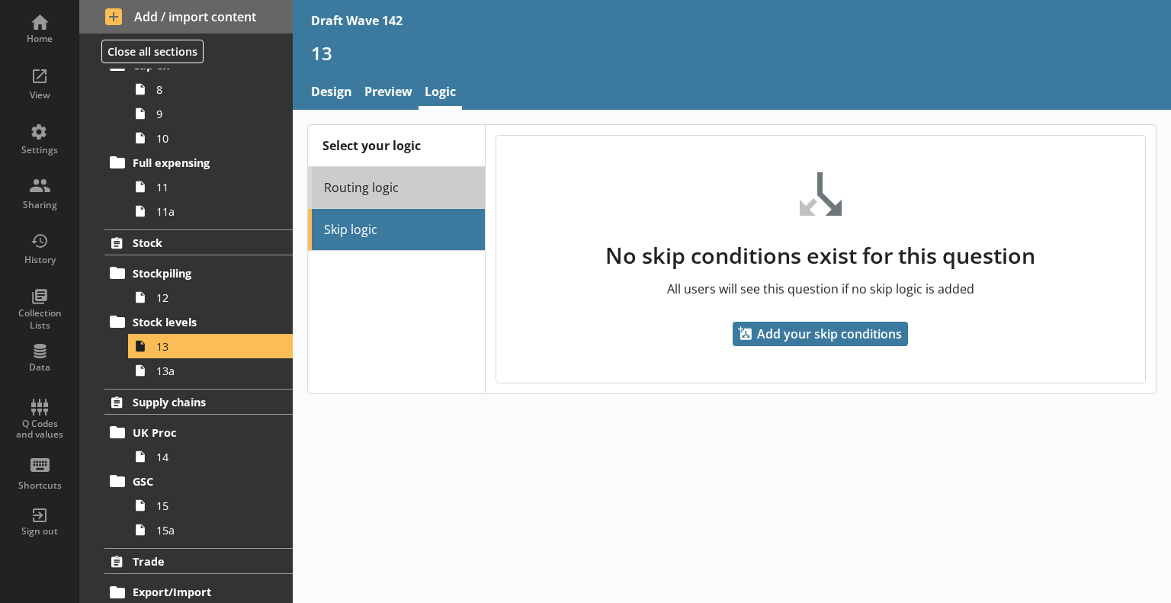
click at [348, 190] on link "Routing logic" at bounding box center [396, 188] width 177 height 42
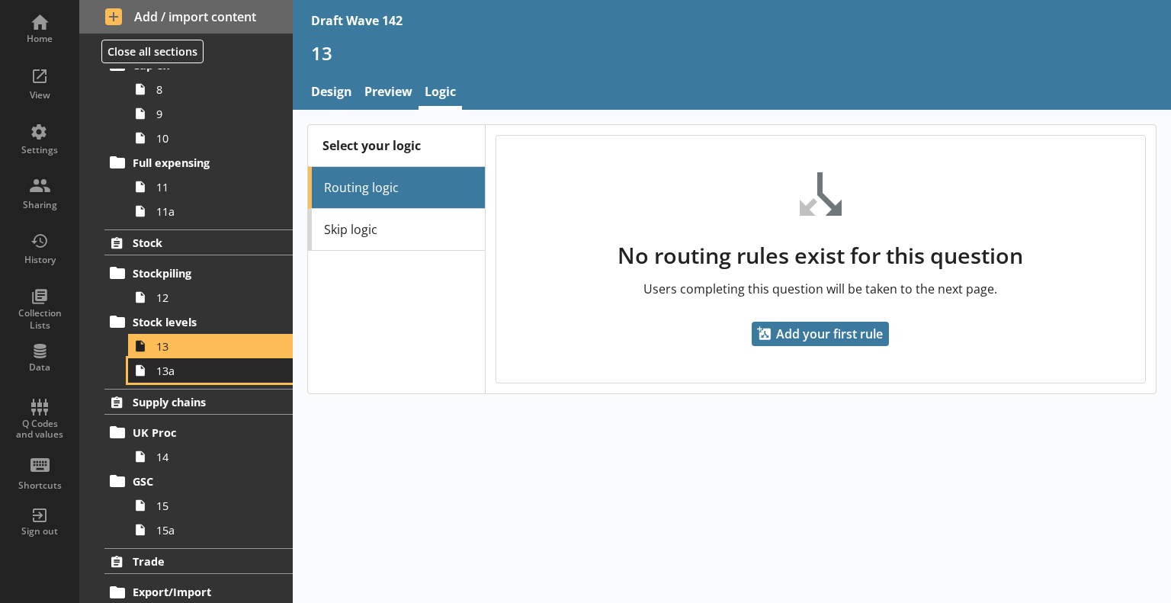
click at [185, 374] on span "13a" at bounding box center [213, 371] width 115 height 14
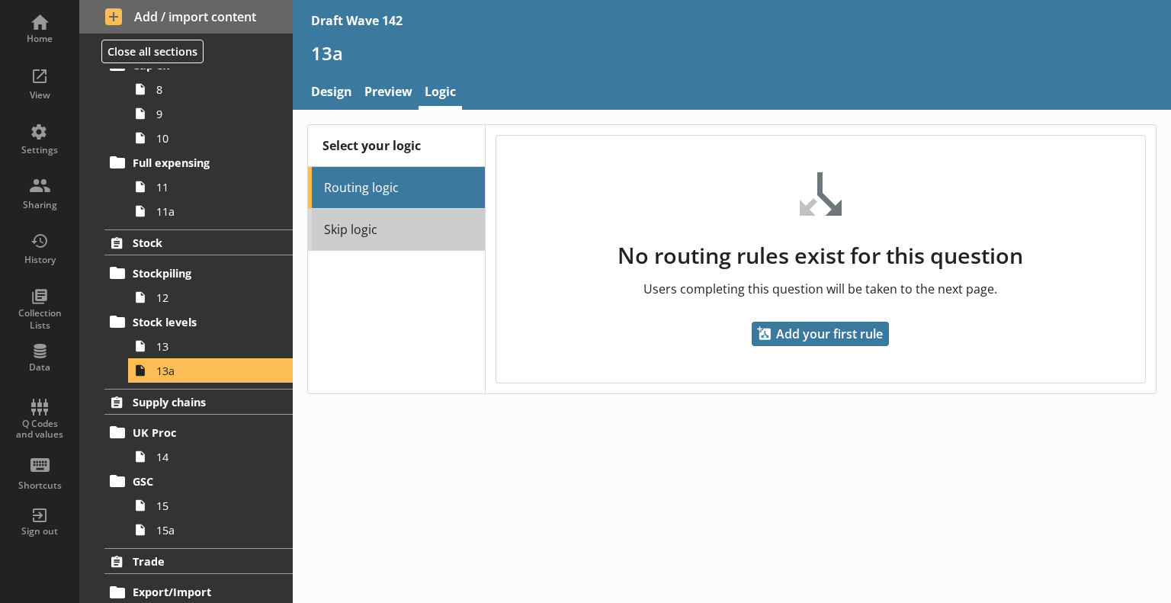
click at [326, 234] on link "Skip logic" at bounding box center [396, 230] width 177 height 42
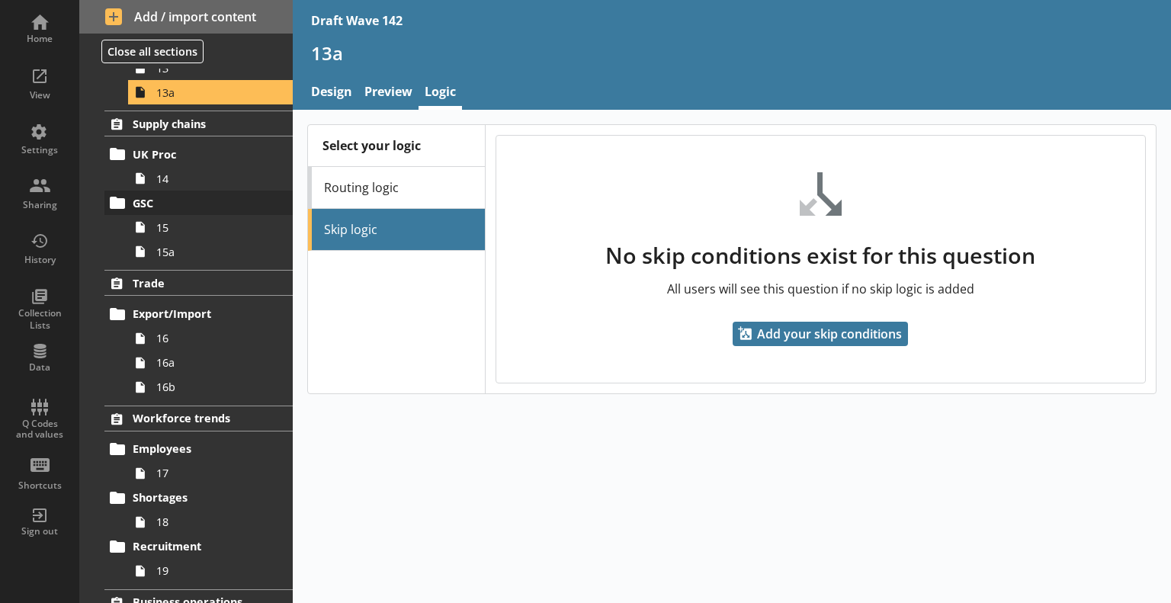
scroll to position [838, 0]
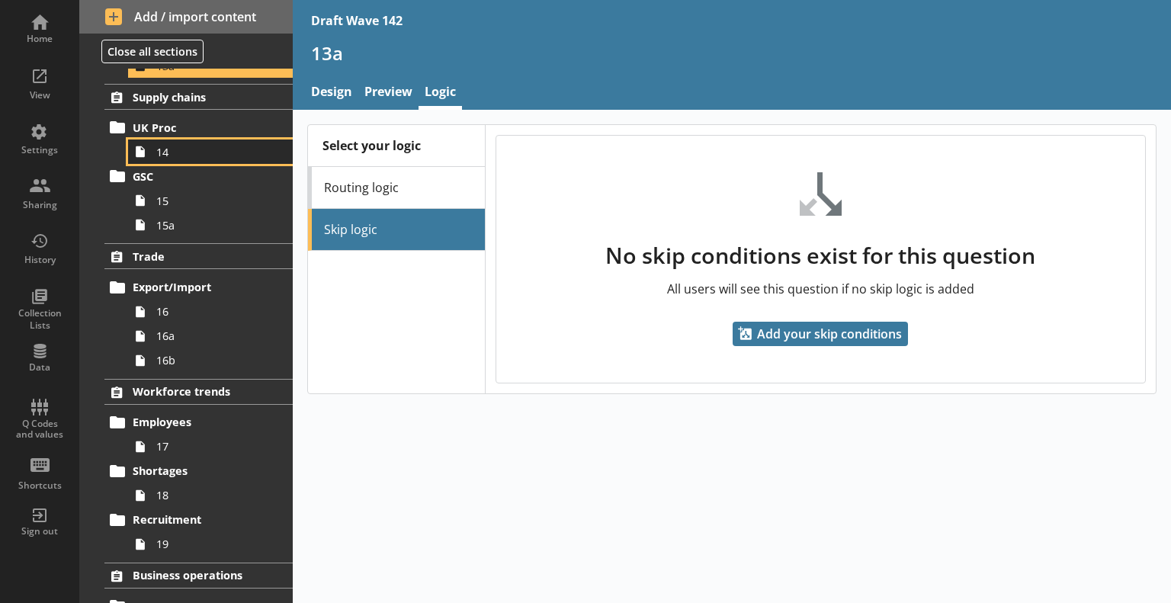
click at [188, 159] on link "14" at bounding box center [210, 151] width 165 height 24
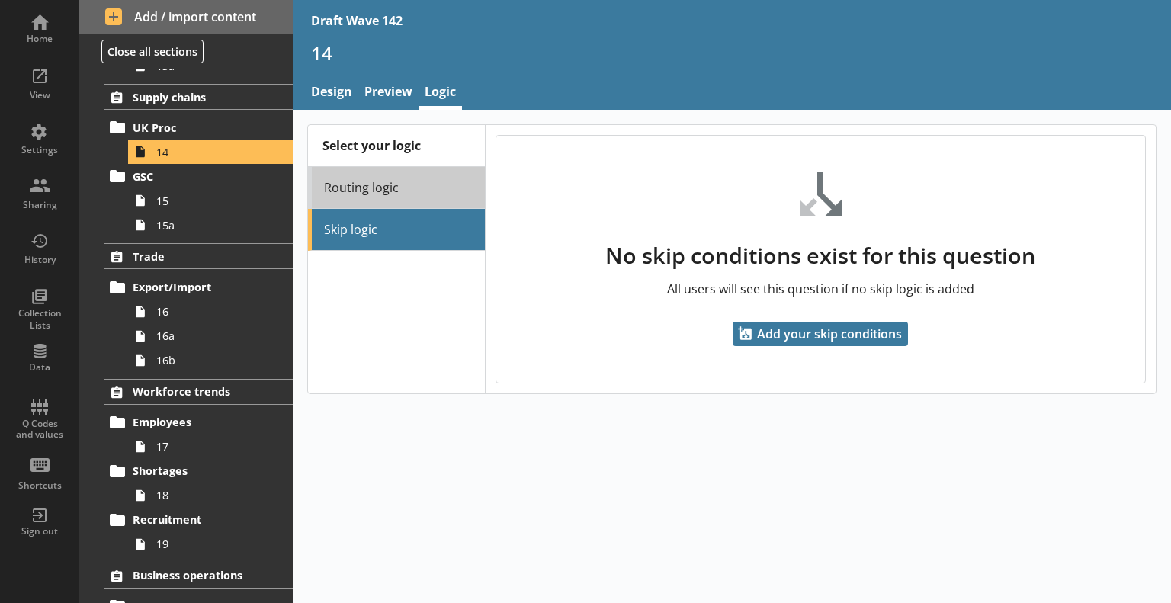
click at [358, 194] on link "Routing logic" at bounding box center [396, 188] width 177 height 42
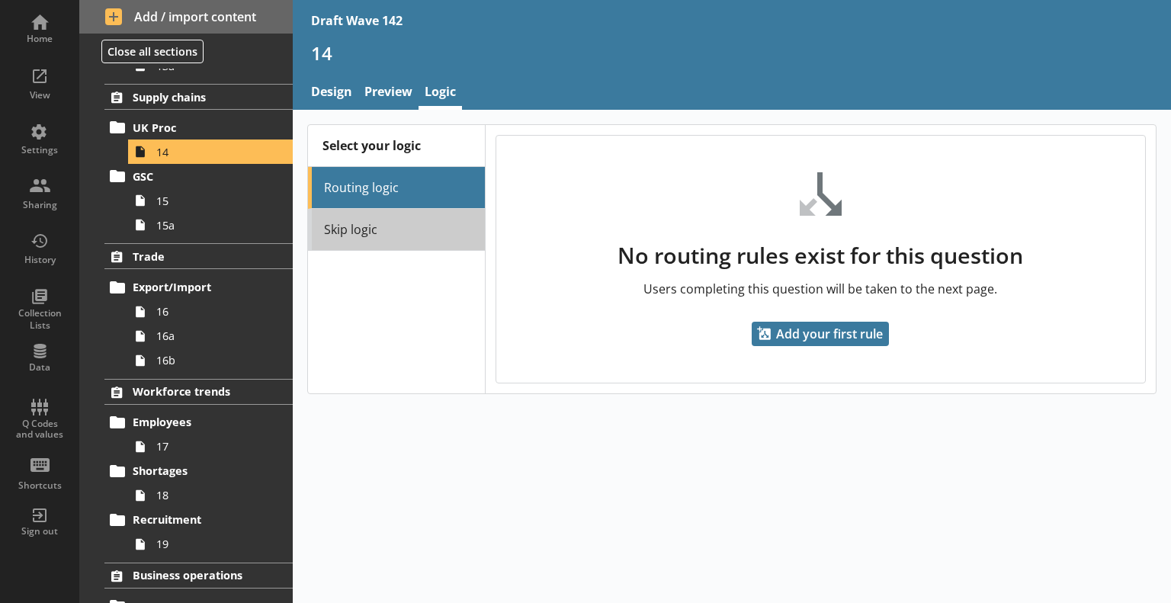
click at [363, 227] on link "Skip logic" at bounding box center [396, 230] width 177 height 42
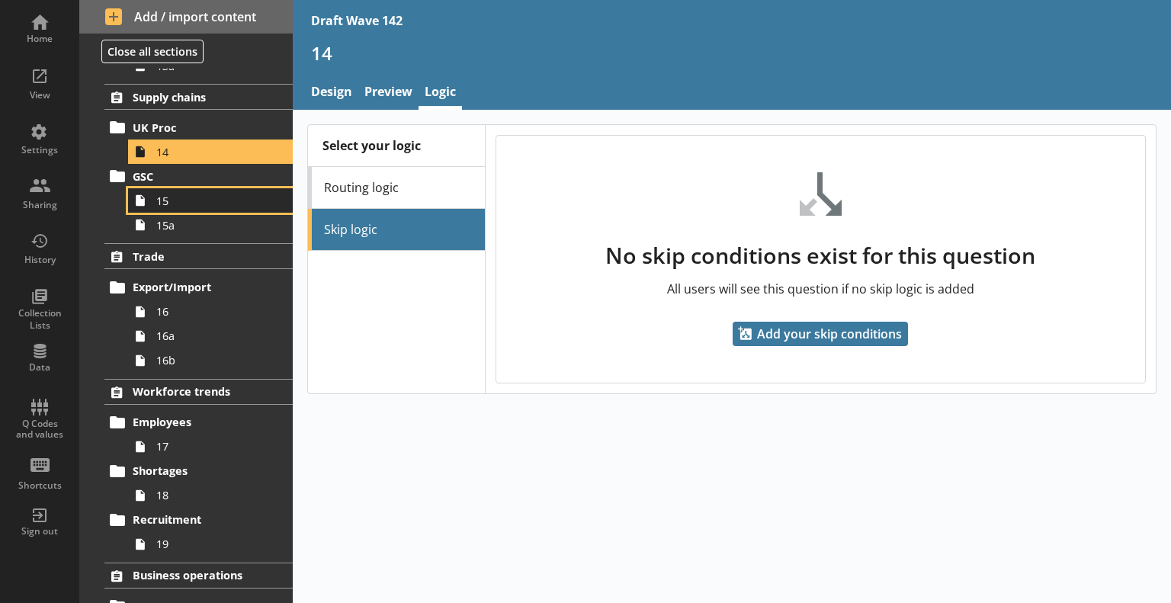
click at [198, 198] on span "15" at bounding box center [213, 201] width 115 height 14
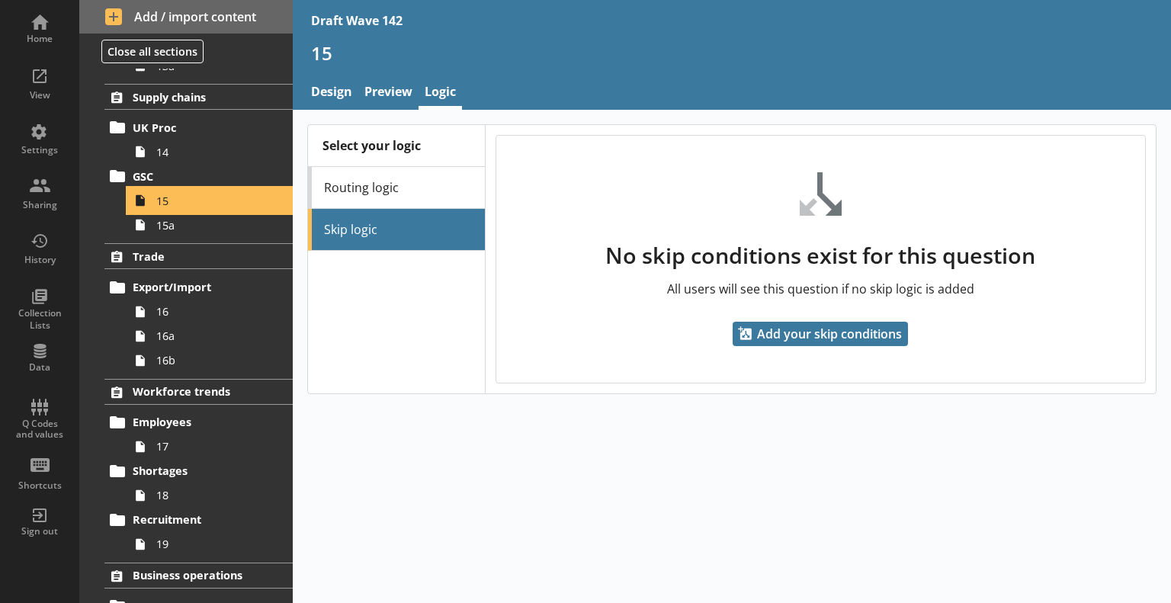
scroll to position [915, 0]
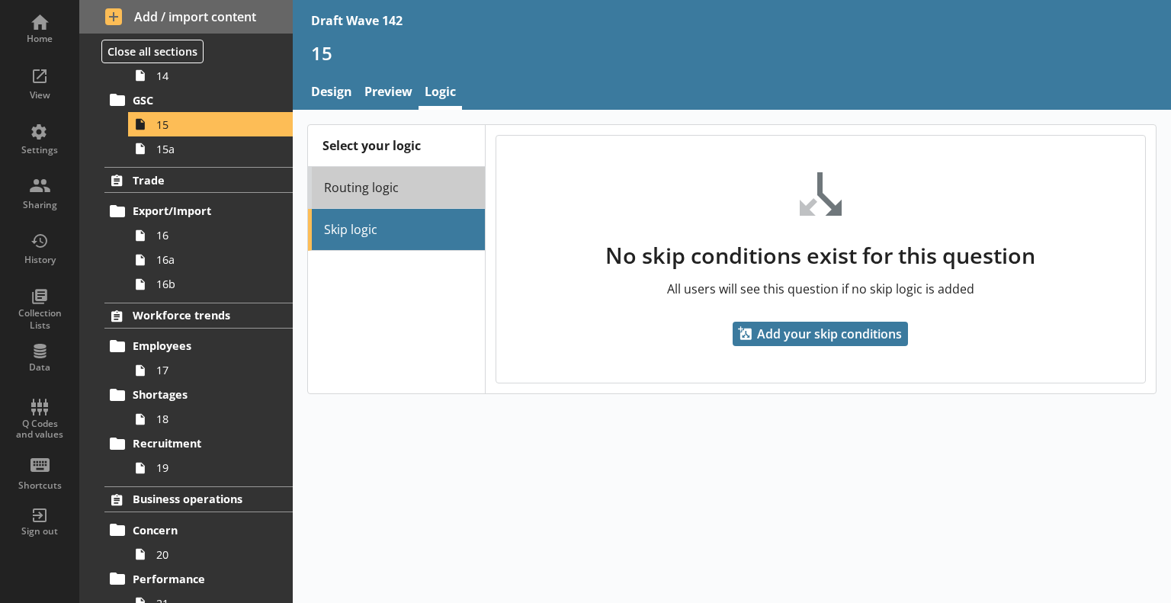
click at [335, 191] on link "Routing logic" at bounding box center [396, 188] width 177 height 42
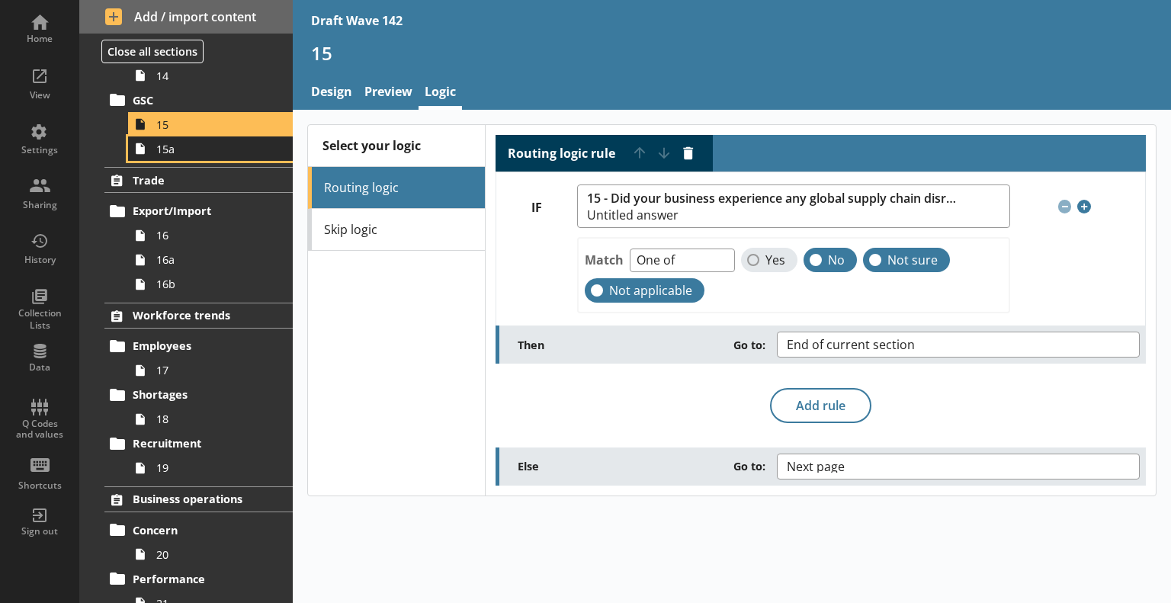
click at [209, 152] on span "15a" at bounding box center [213, 149] width 115 height 14
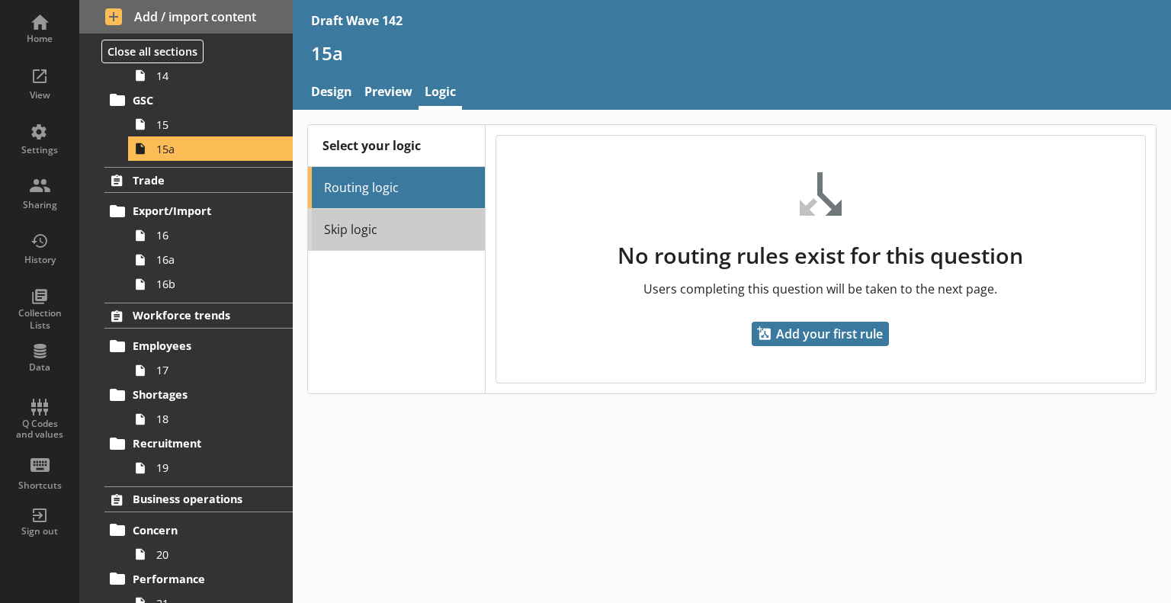
click at [381, 232] on link "Skip logic" at bounding box center [396, 230] width 177 height 42
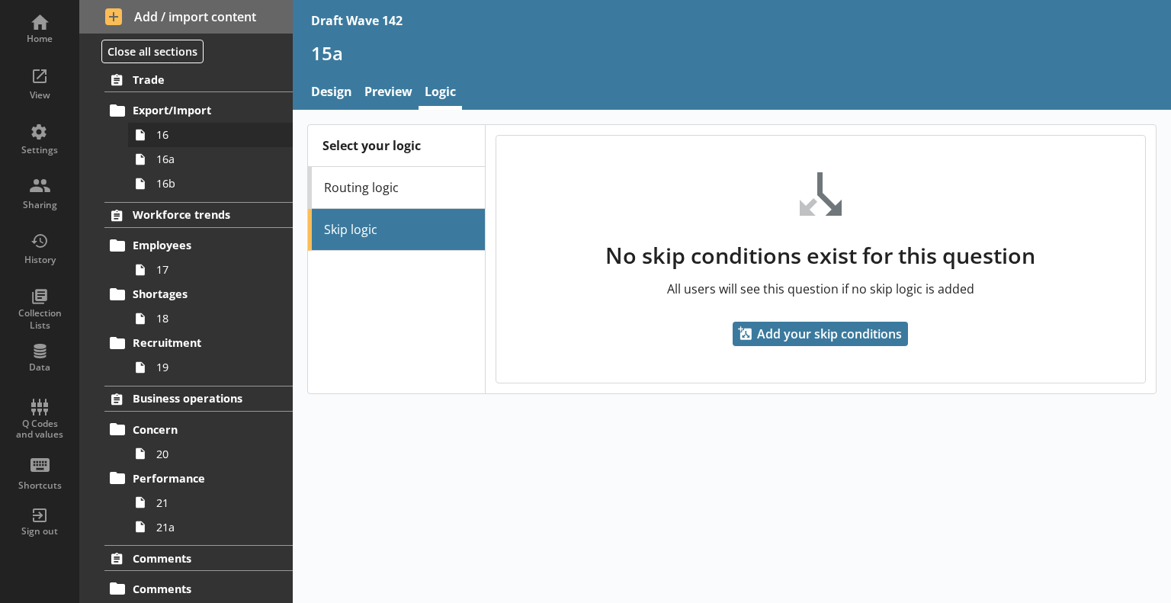
scroll to position [991, 0]
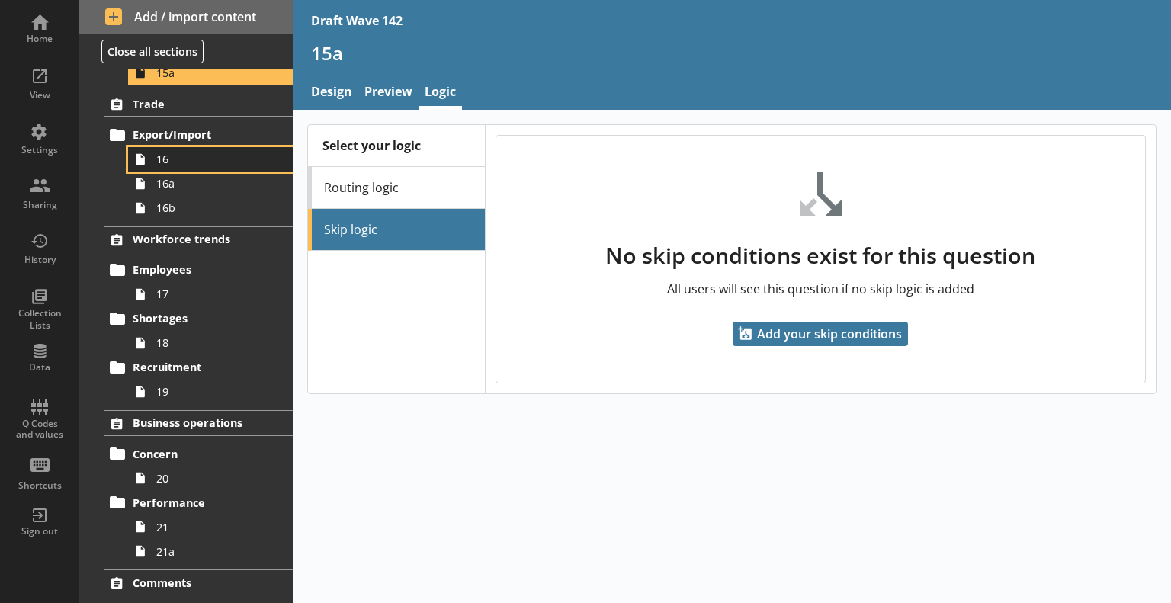
click at [178, 158] on span "16" at bounding box center [213, 159] width 115 height 14
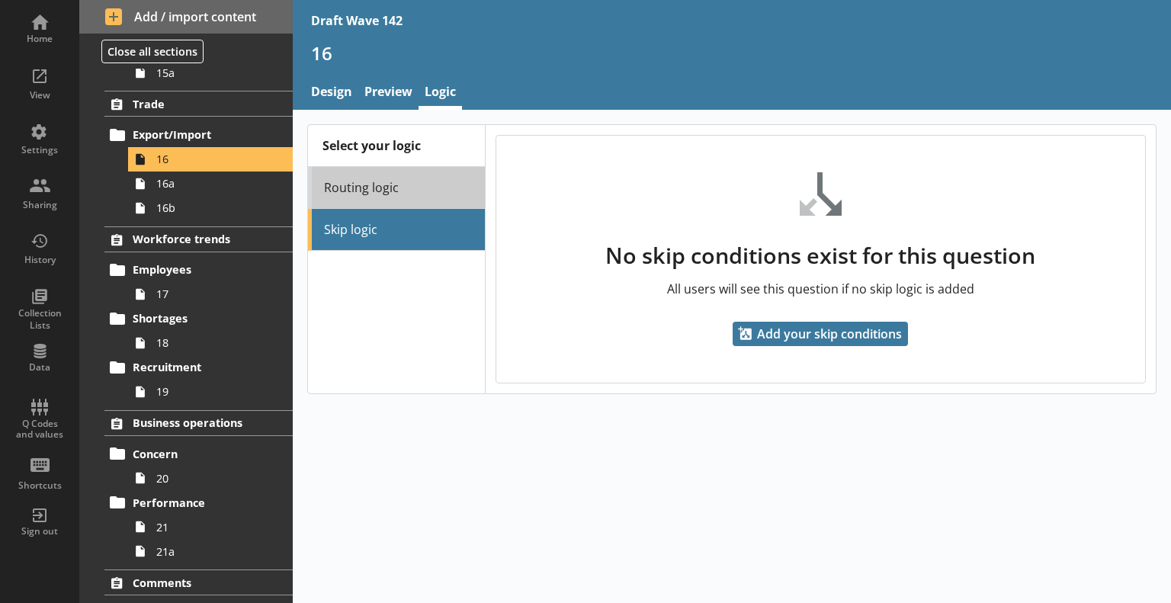
click at [384, 187] on link "Routing logic" at bounding box center [396, 188] width 177 height 42
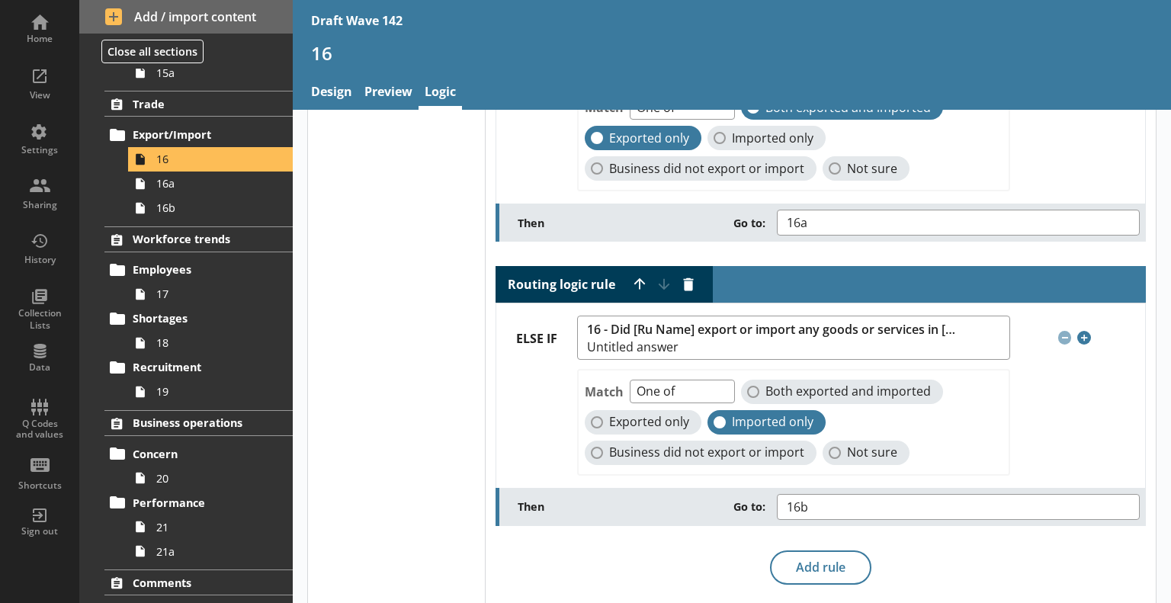
scroll to position [214, 0]
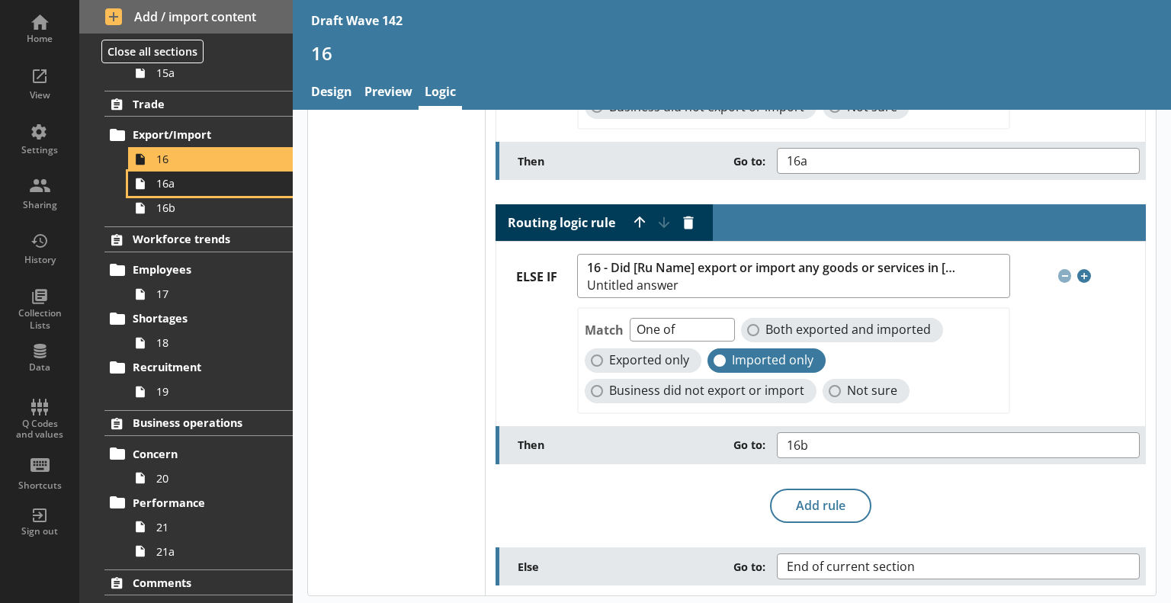
click at [185, 191] on link "16a" at bounding box center [210, 183] width 165 height 24
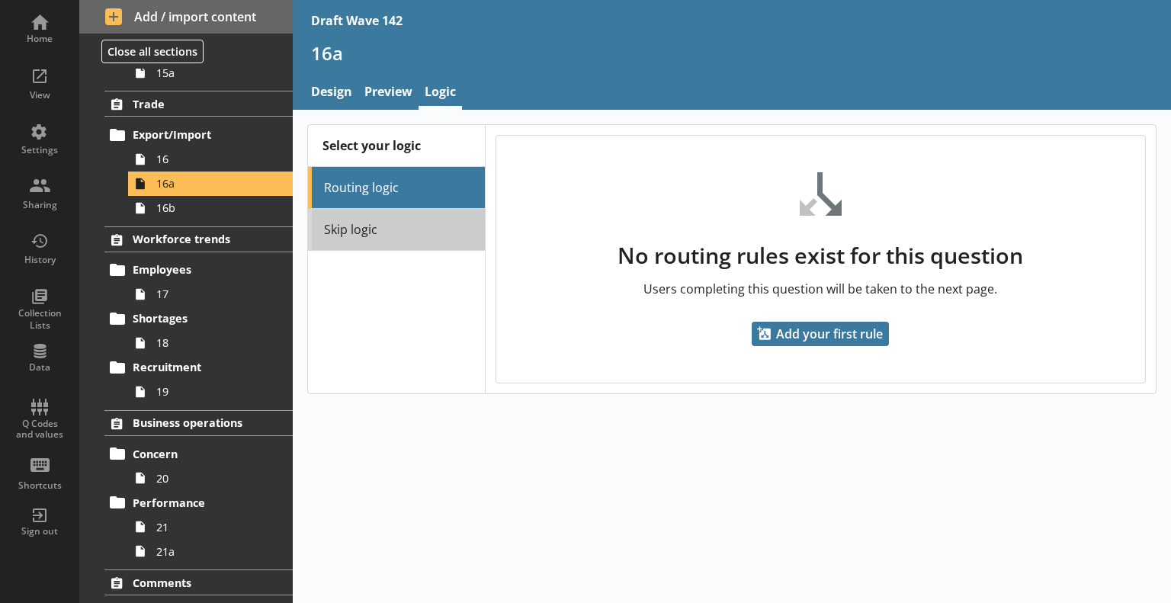
click at [433, 223] on link "Skip logic" at bounding box center [396, 230] width 177 height 42
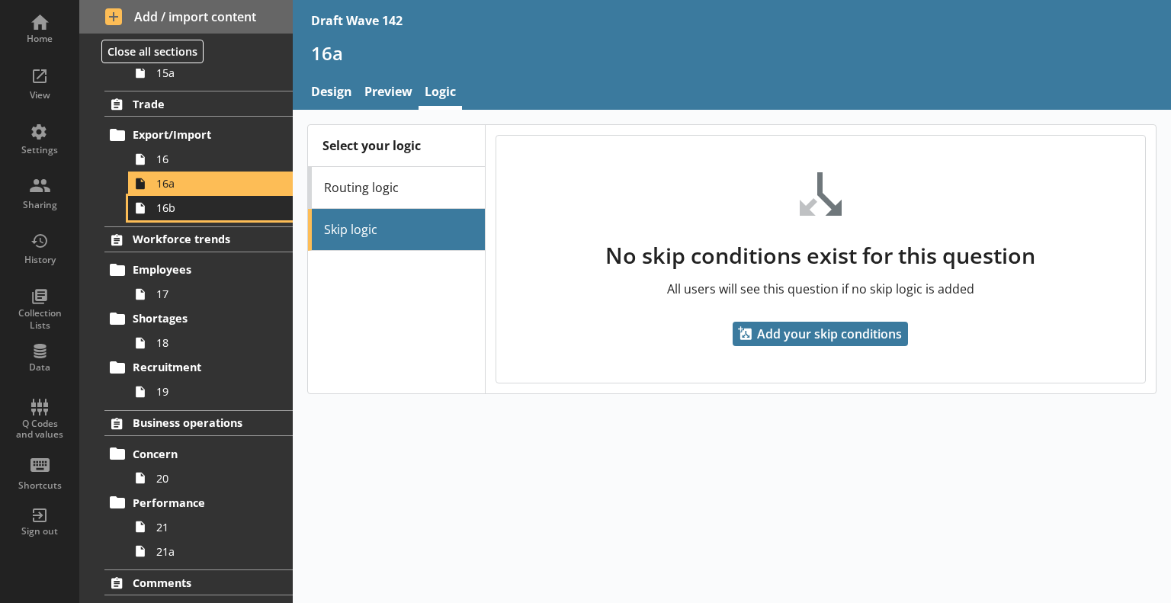
click at [214, 217] on link "16b" at bounding box center [210, 208] width 165 height 24
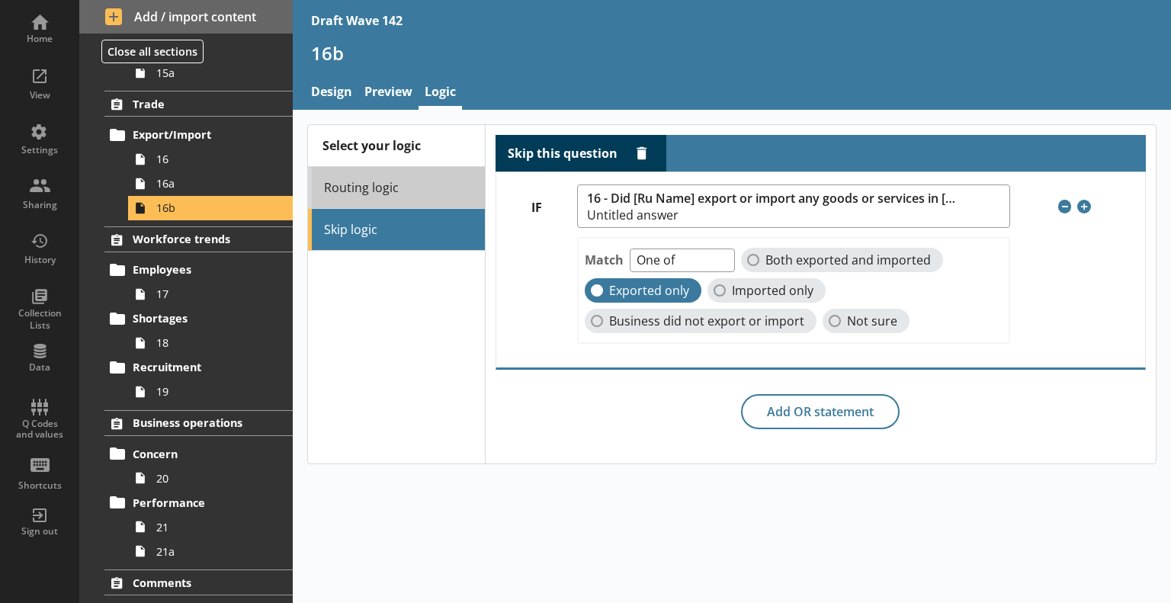
click at [377, 196] on link "Routing logic" at bounding box center [396, 188] width 177 height 42
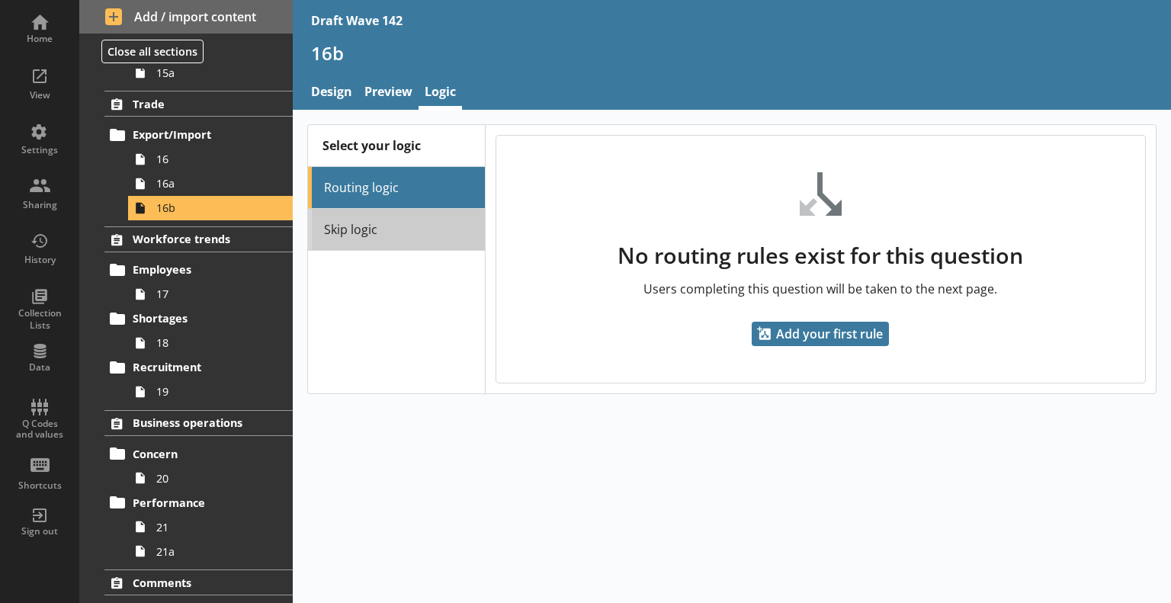
click at [373, 226] on link "Skip logic" at bounding box center [396, 230] width 177 height 42
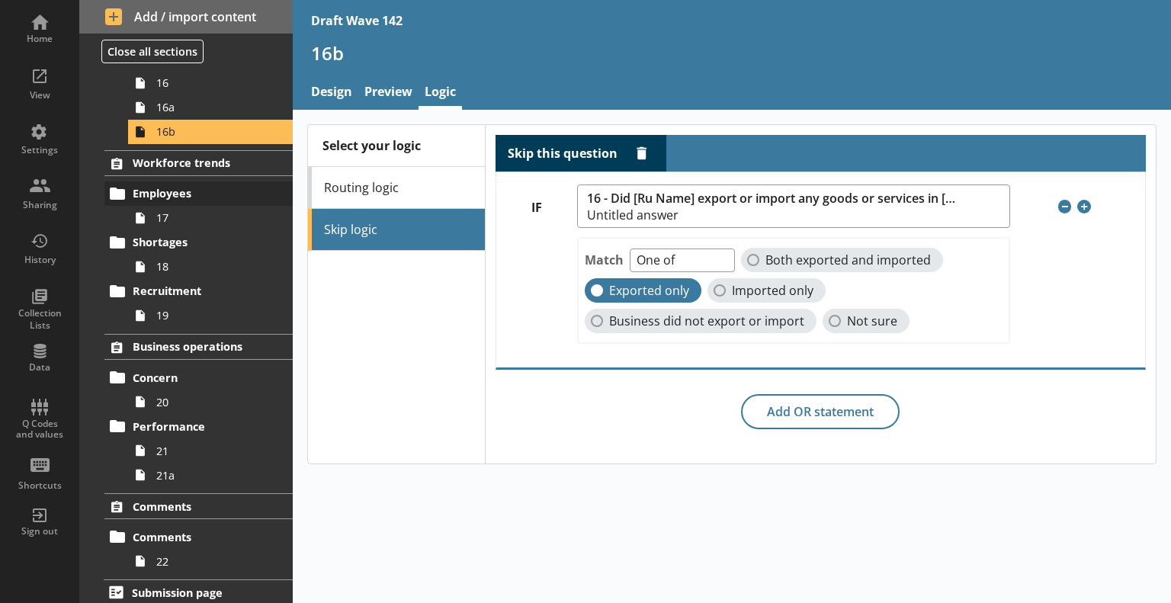
scroll to position [1072, 0]
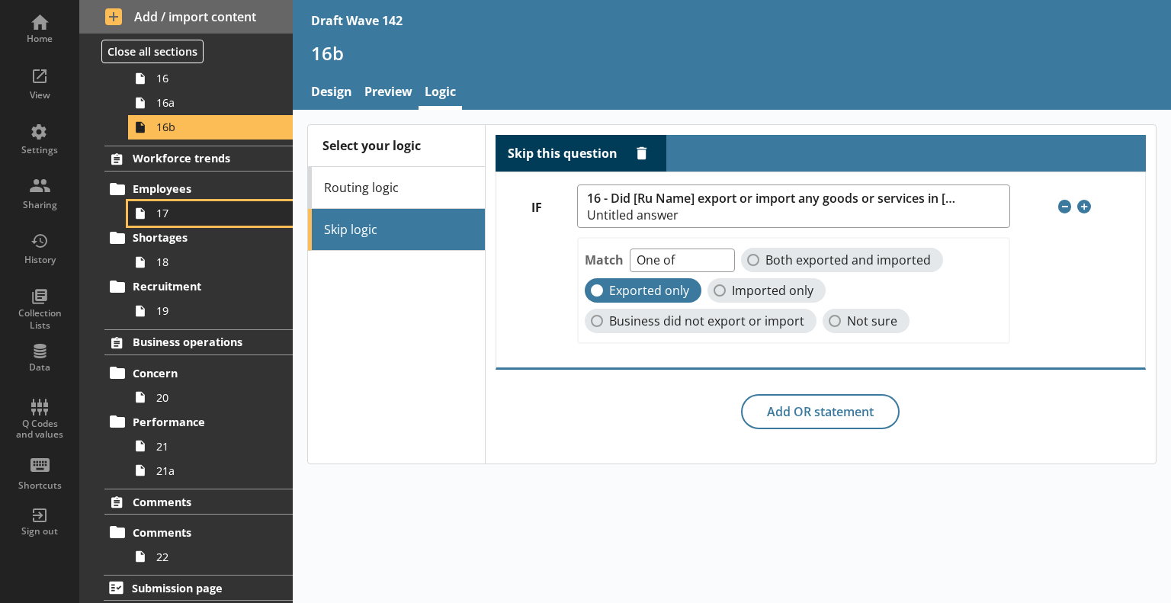
click at [184, 218] on link "17" at bounding box center [210, 213] width 165 height 24
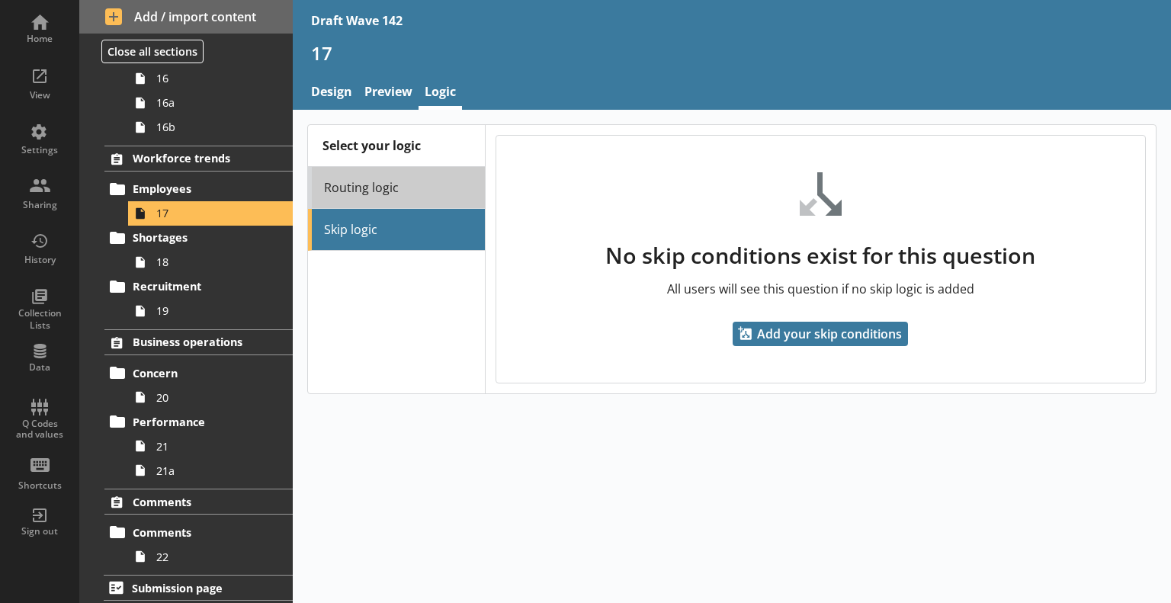
click at [386, 191] on link "Routing logic" at bounding box center [396, 188] width 177 height 42
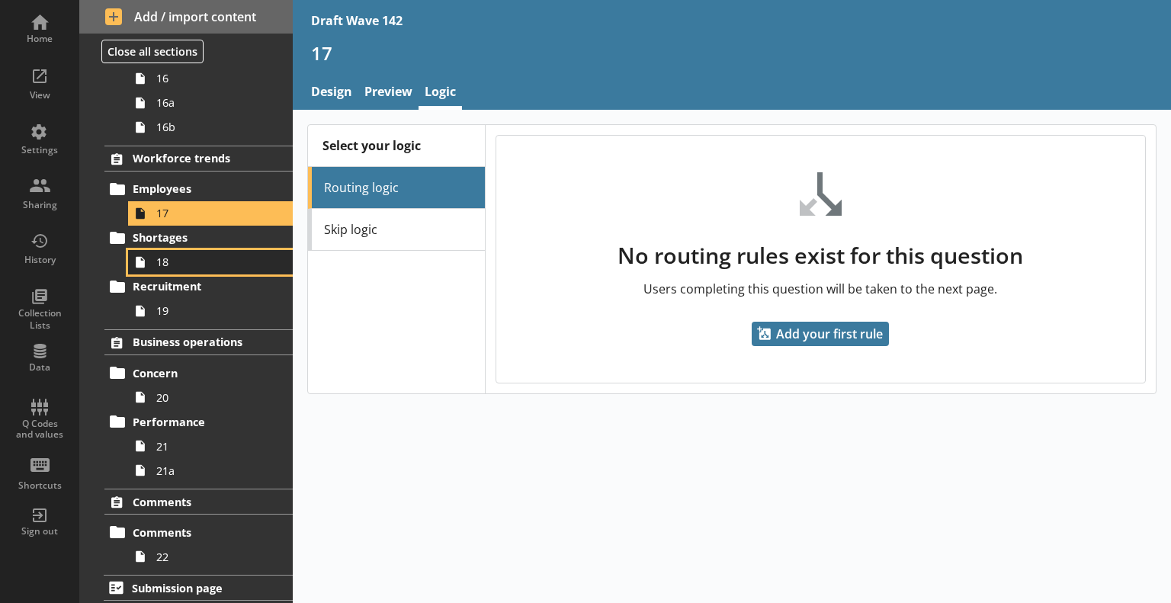
click at [213, 258] on span "18" at bounding box center [213, 262] width 115 height 14
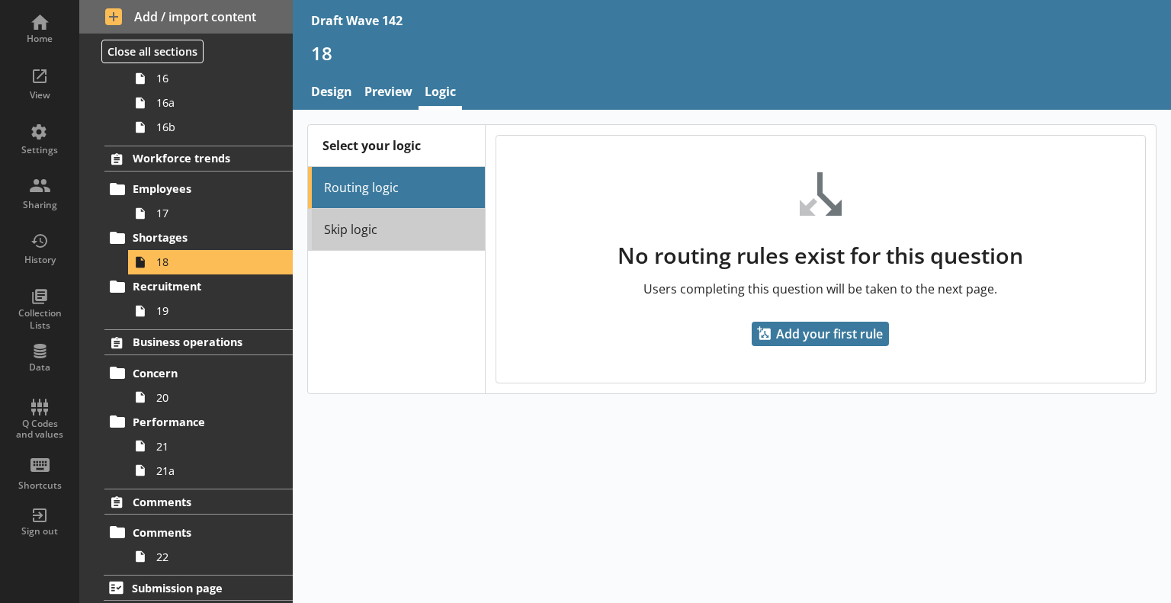
click at [372, 229] on link "Skip logic" at bounding box center [396, 230] width 177 height 42
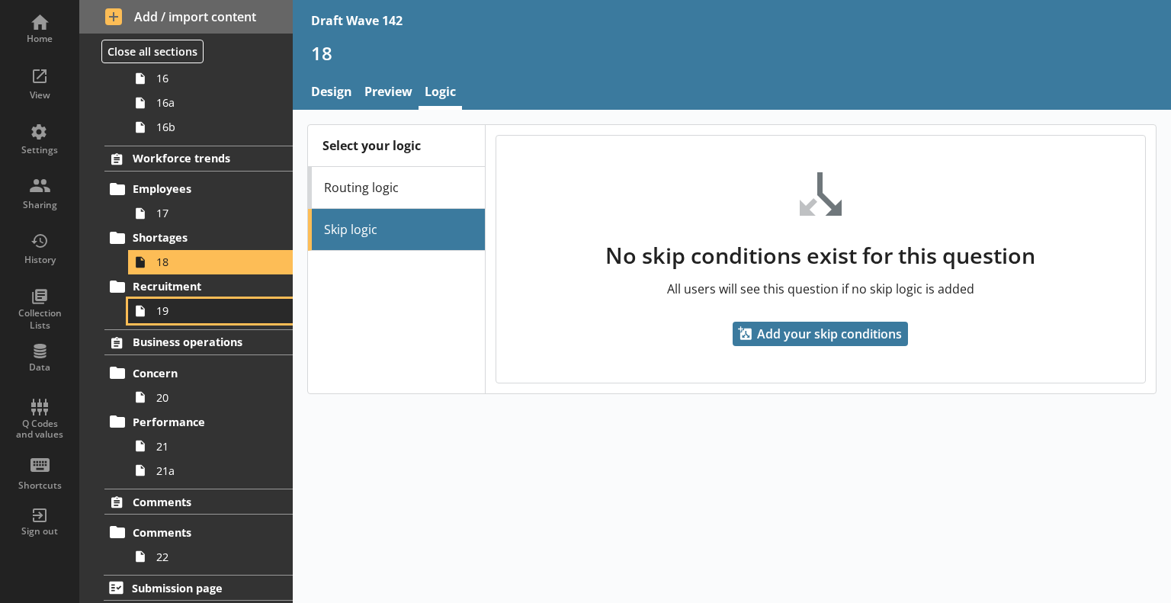
click at [186, 303] on span "19" at bounding box center [213, 310] width 115 height 14
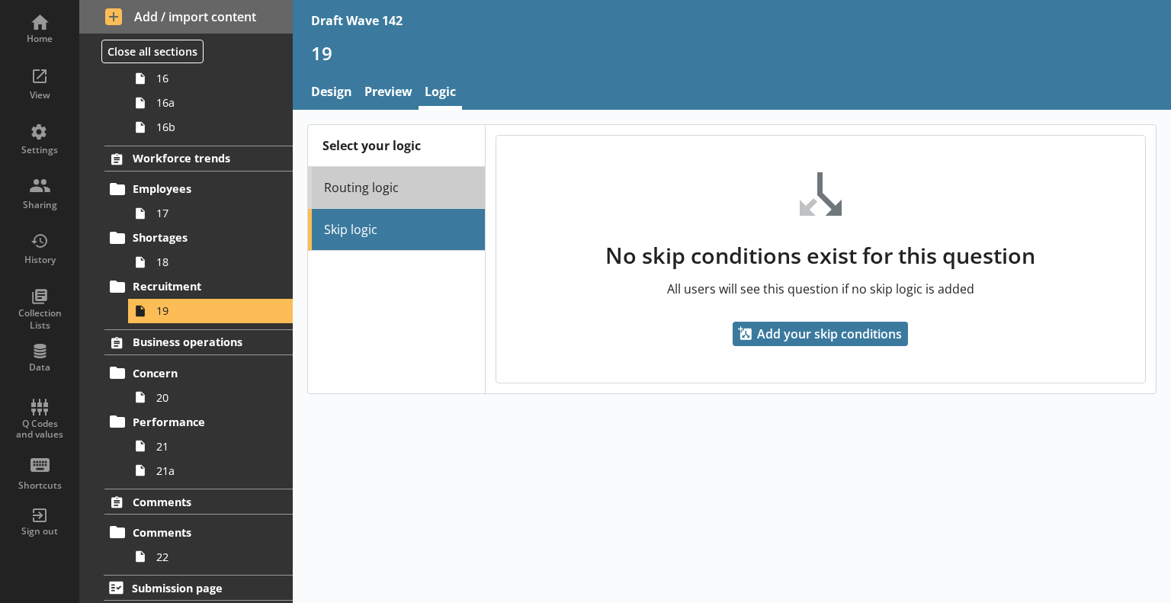
click at [353, 195] on link "Routing logic" at bounding box center [396, 188] width 177 height 42
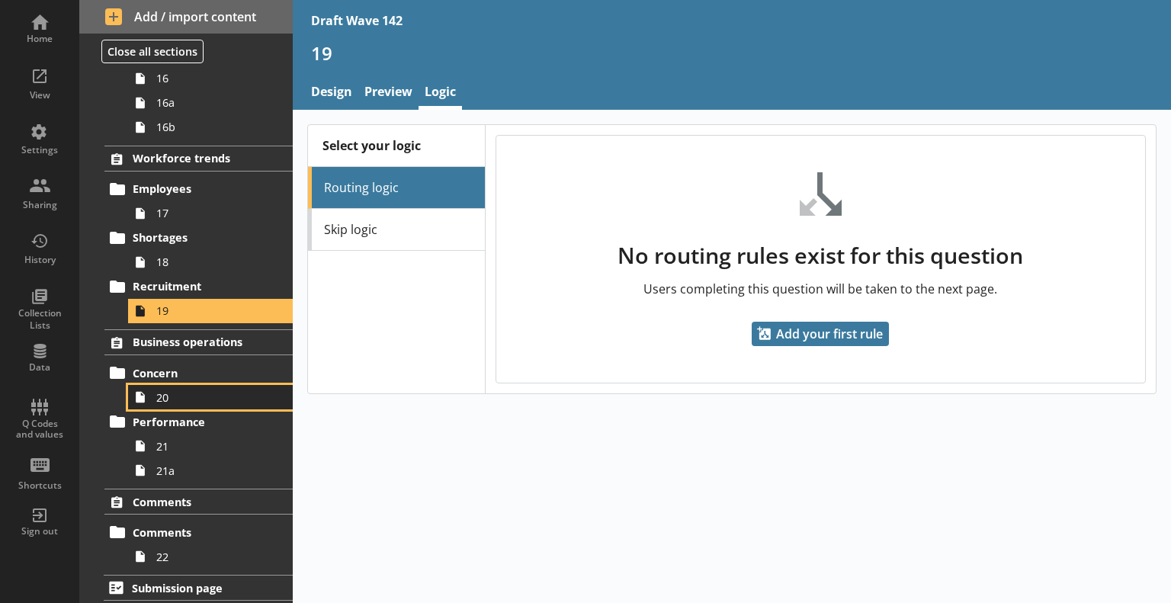
click at [196, 390] on span "20" at bounding box center [213, 397] width 115 height 14
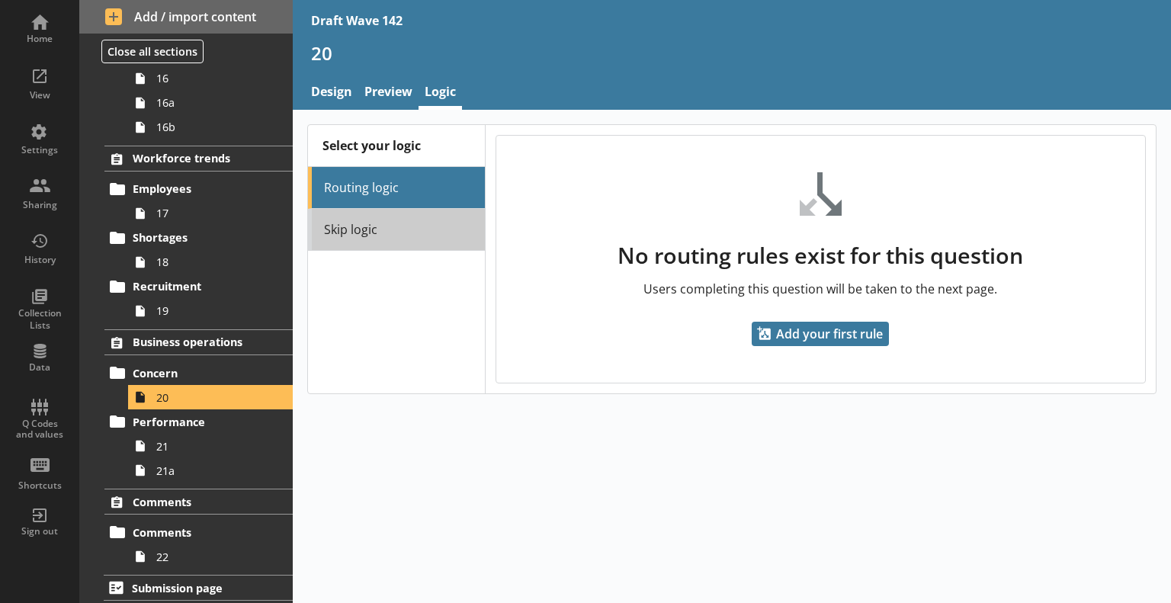
click at [385, 229] on link "Skip logic" at bounding box center [396, 230] width 177 height 42
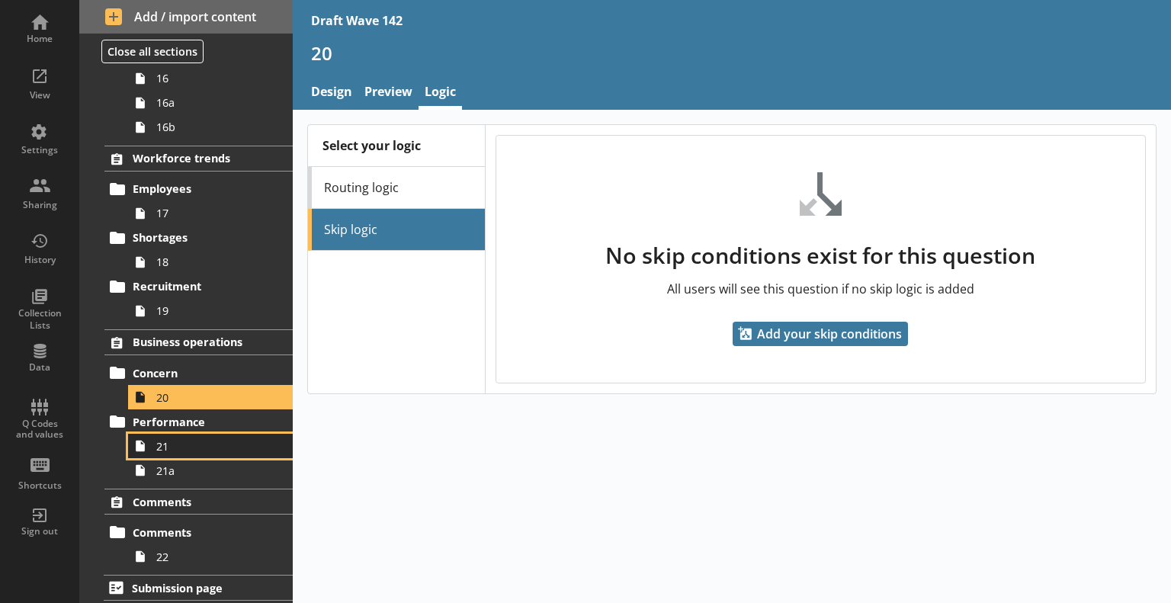
click at [186, 450] on link "21" at bounding box center [210, 446] width 165 height 24
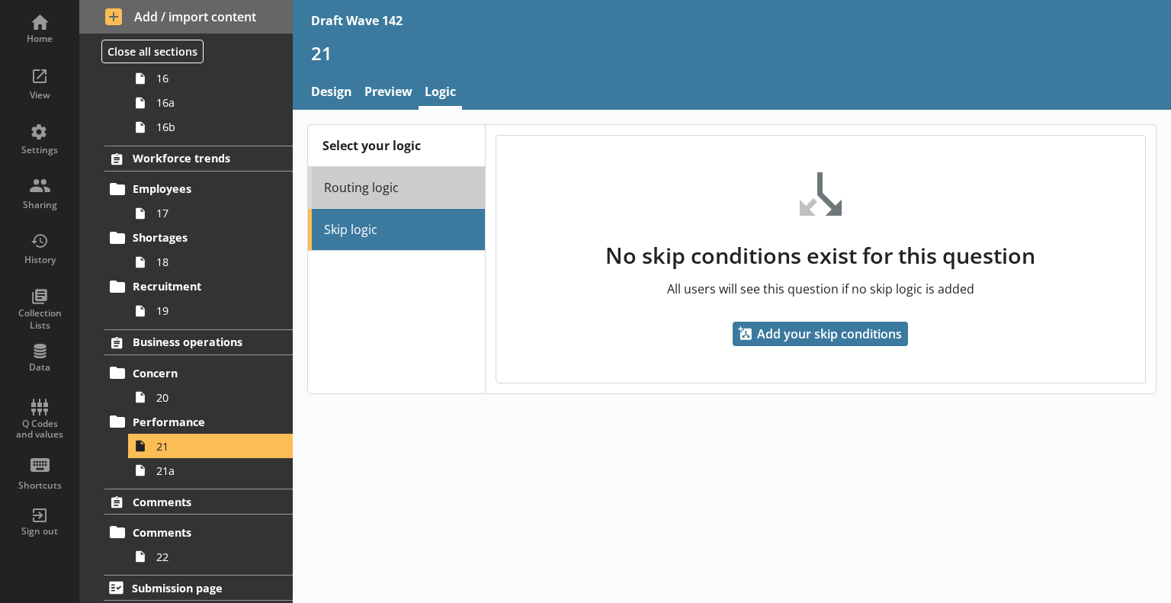
click at [375, 183] on link "Routing logic" at bounding box center [396, 188] width 177 height 42
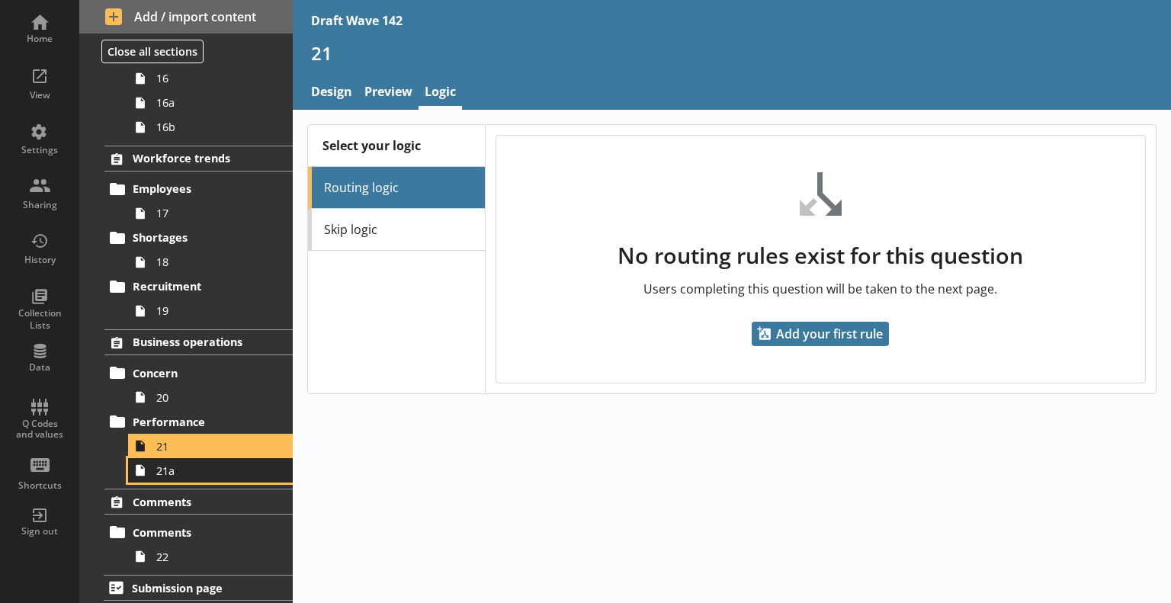
click at [181, 469] on span "21a" at bounding box center [213, 470] width 115 height 14
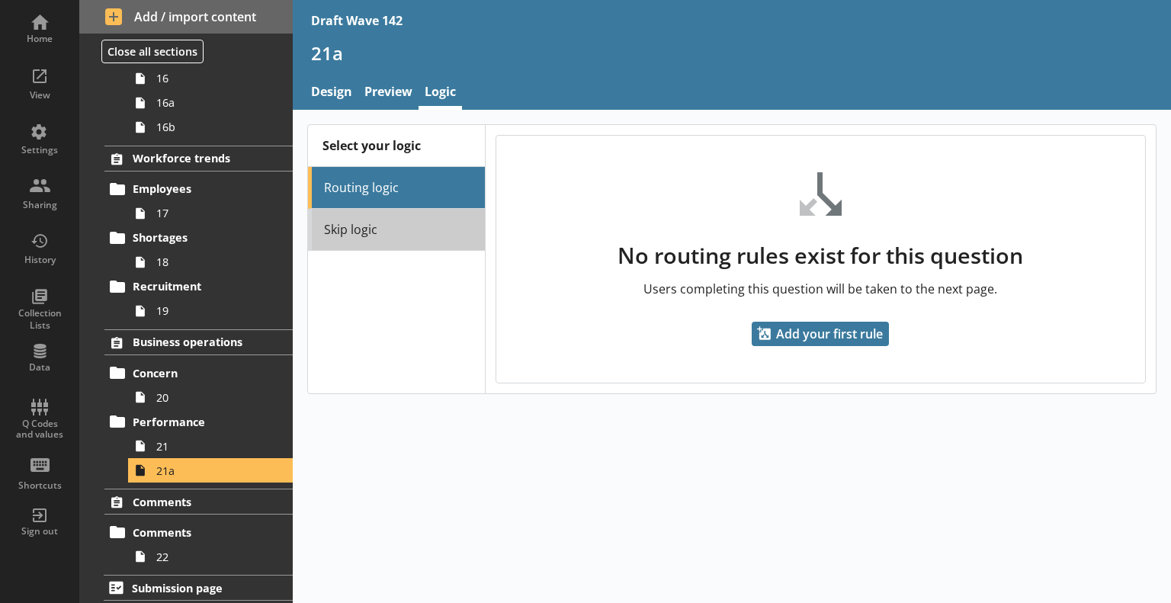
click at [390, 229] on link "Skip logic" at bounding box center [396, 230] width 177 height 42
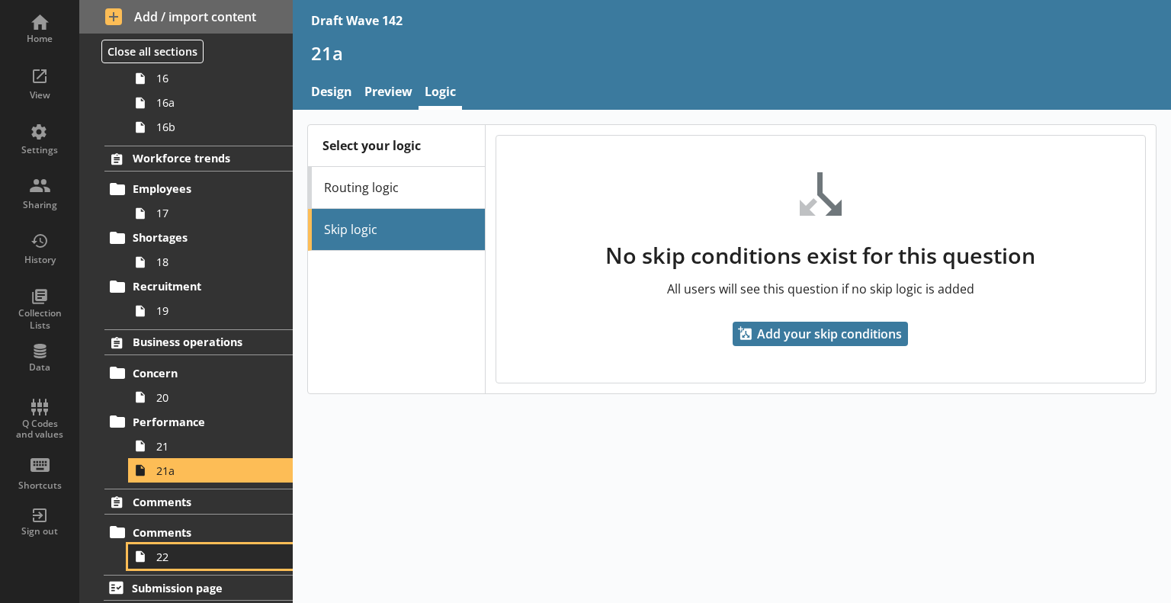
click at [183, 562] on link "22" at bounding box center [210, 556] width 165 height 24
